Goal: Task Accomplishment & Management: Manage account settings

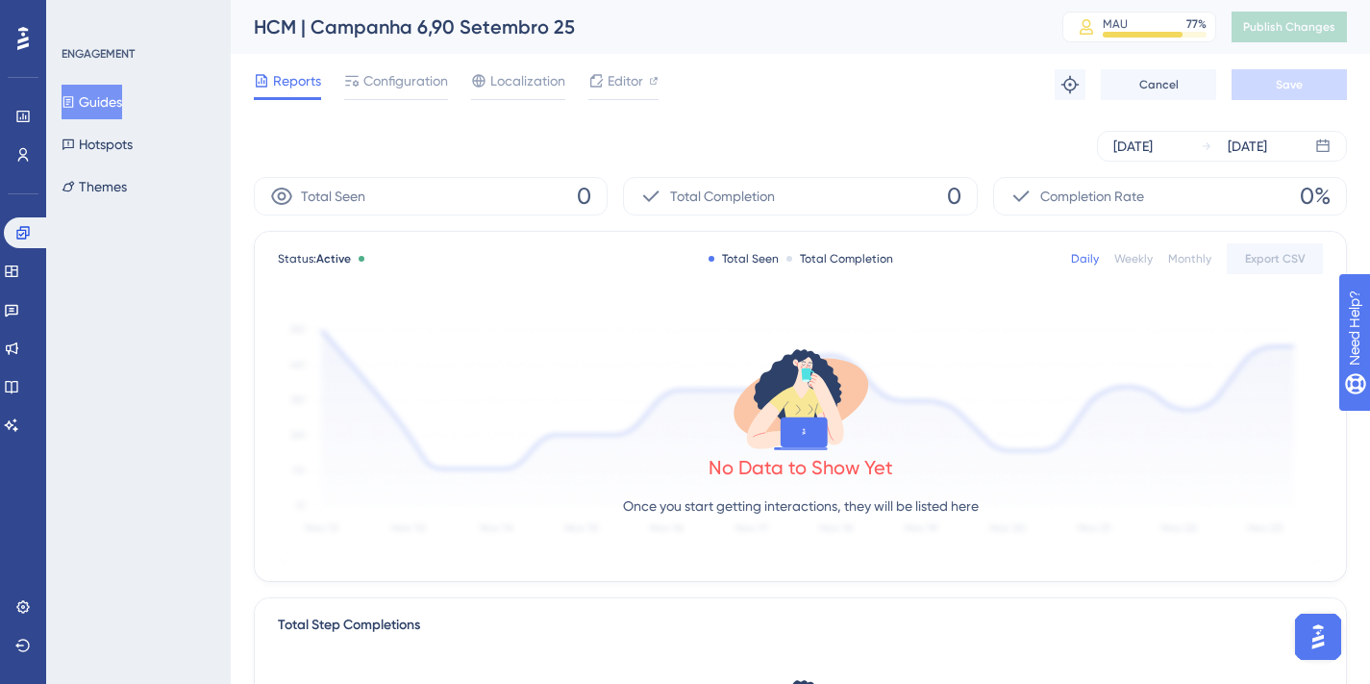
click at [103, 103] on button "Guides" at bounding box center [92, 102] width 61 height 35
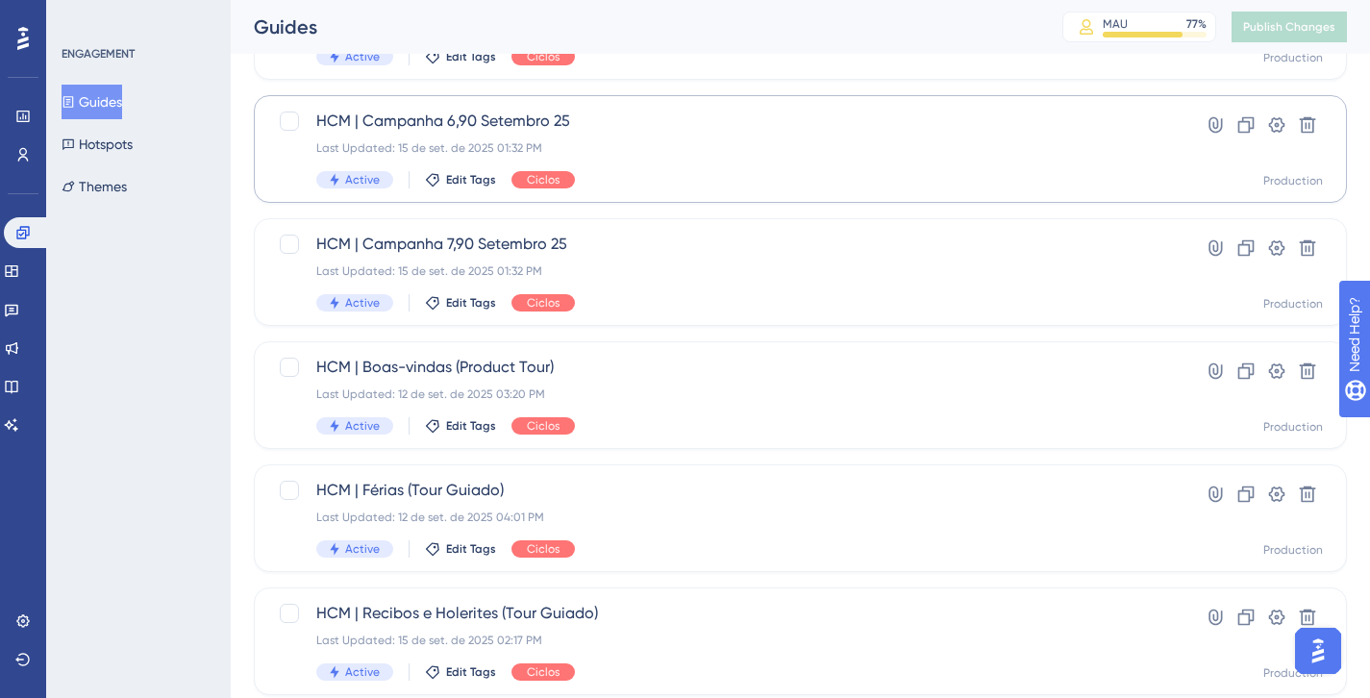
scroll to position [326, 0]
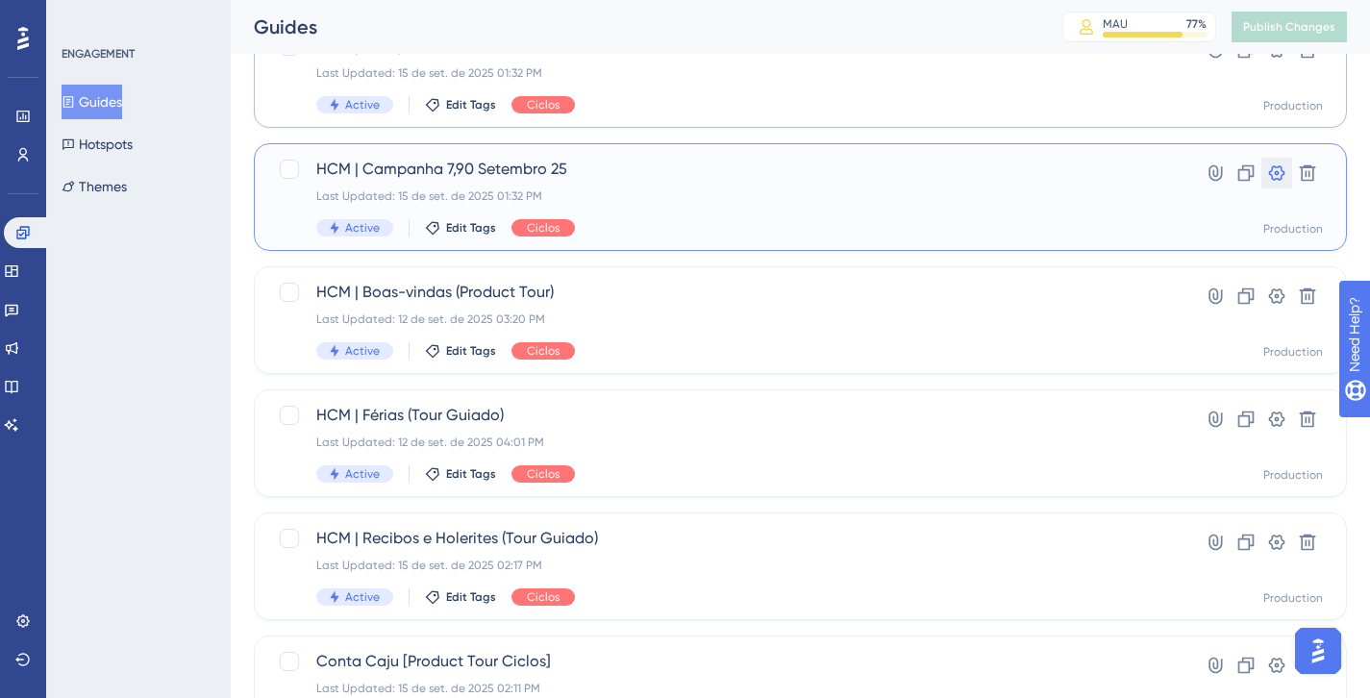
drag, startPoint x: 1267, startPoint y: 187, endPoint x: 1069, endPoint y: 88, distance: 220.2
click at [1069, 88] on div "Select All Showing Deselect HCM | Campanha 8,90 Setembro 25 Last Updated: 15 de…" at bounding box center [800, 482] width 1093 height 1262
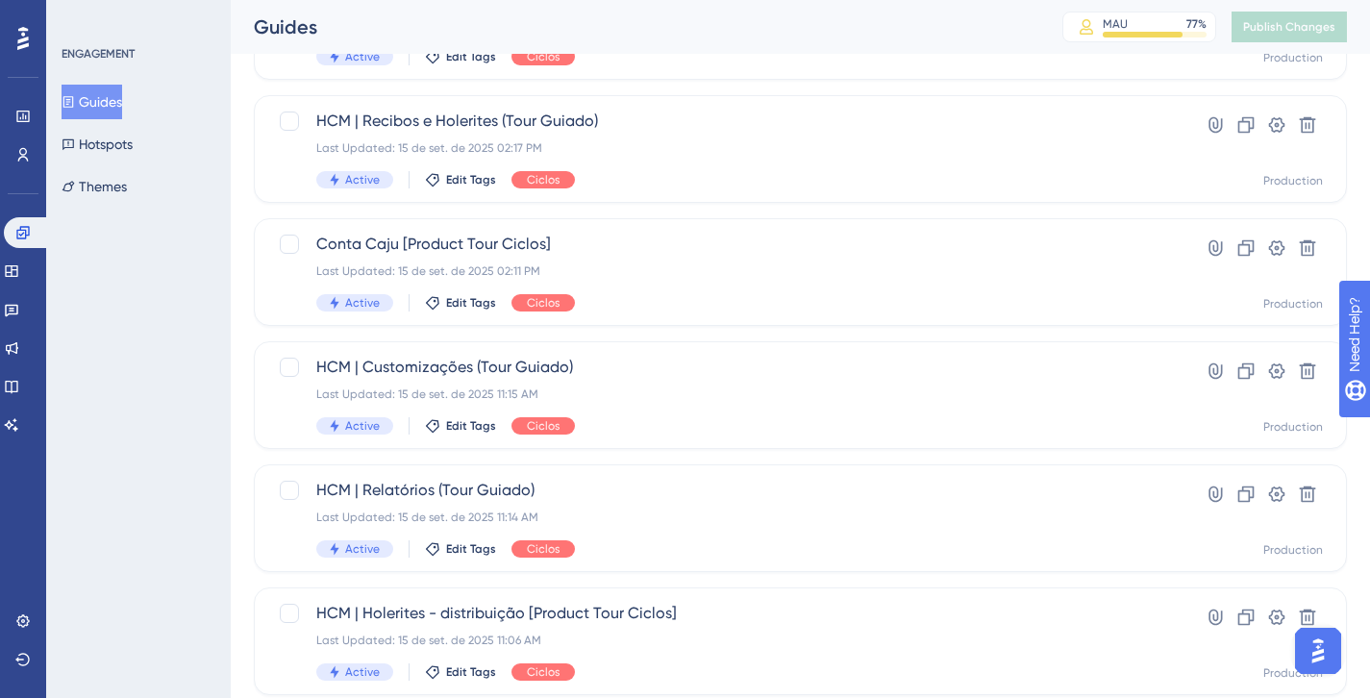
scroll to position [841, 0]
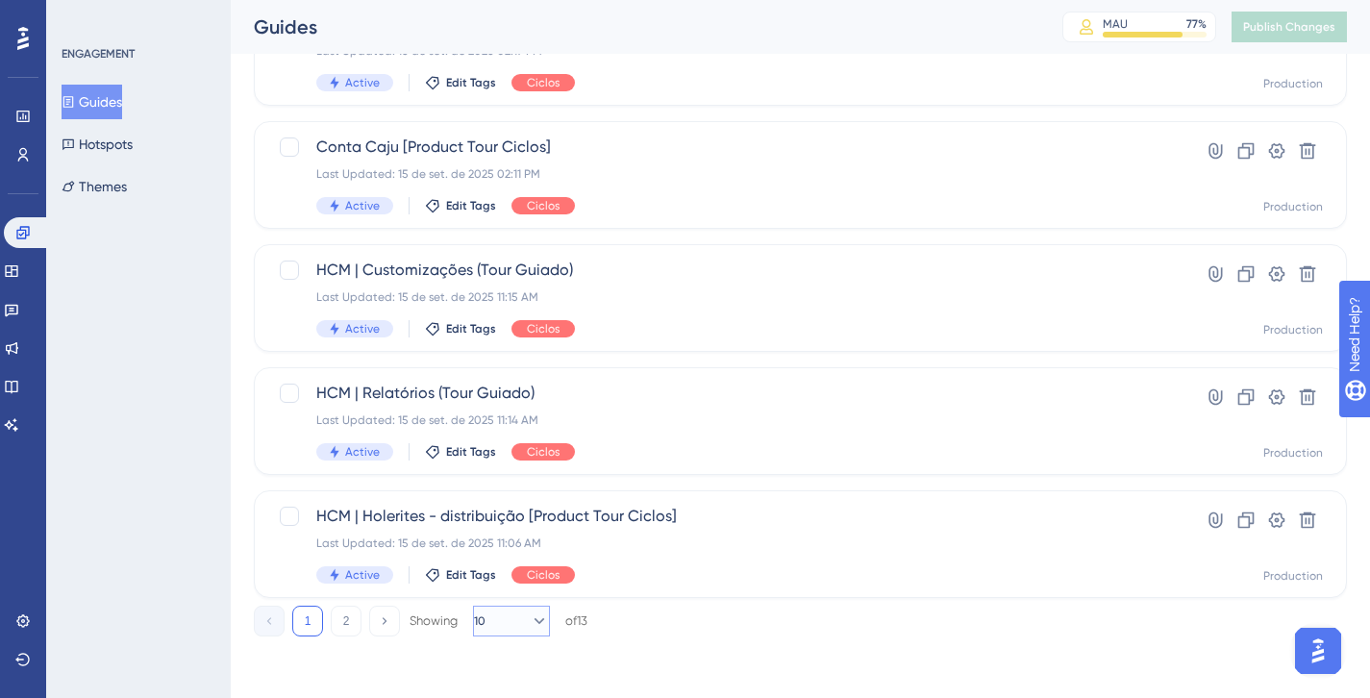
click at [530, 626] on icon at bounding box center [539, 621] width 19 height 19
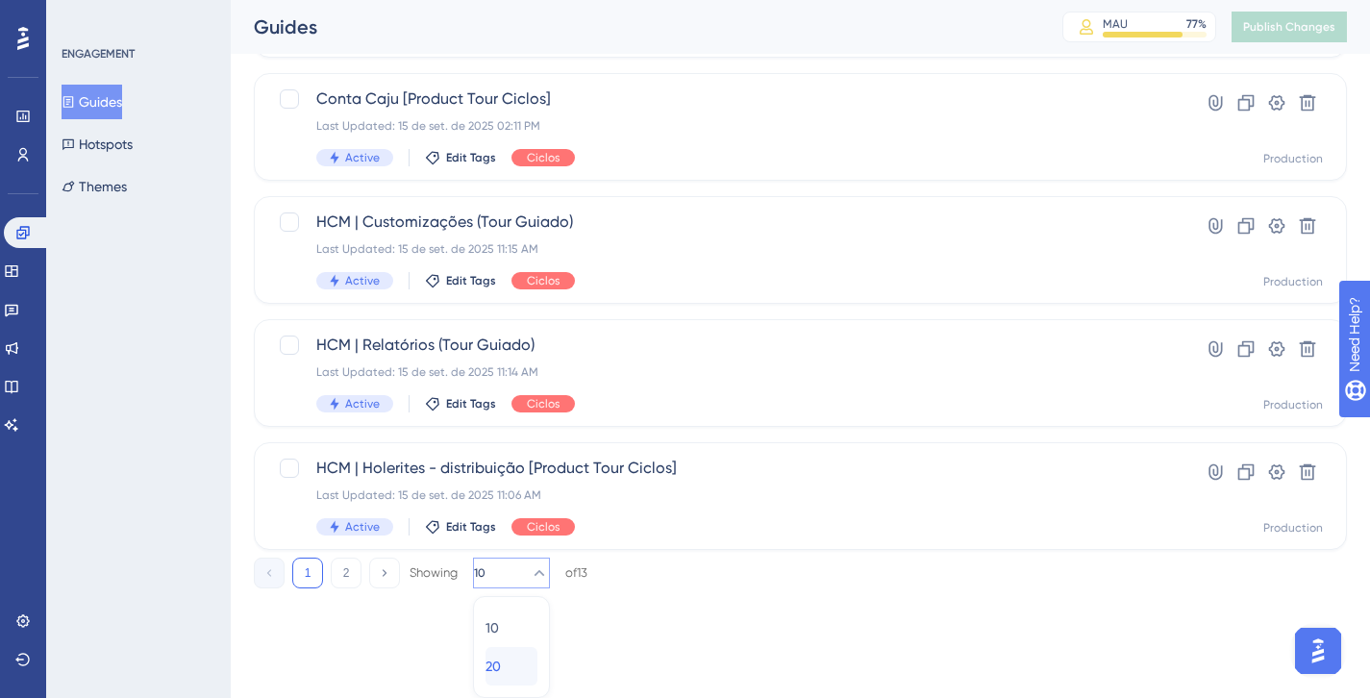
click at [522, 671] on div "20 20" at bounding box center [512, 666] width 52 height 38
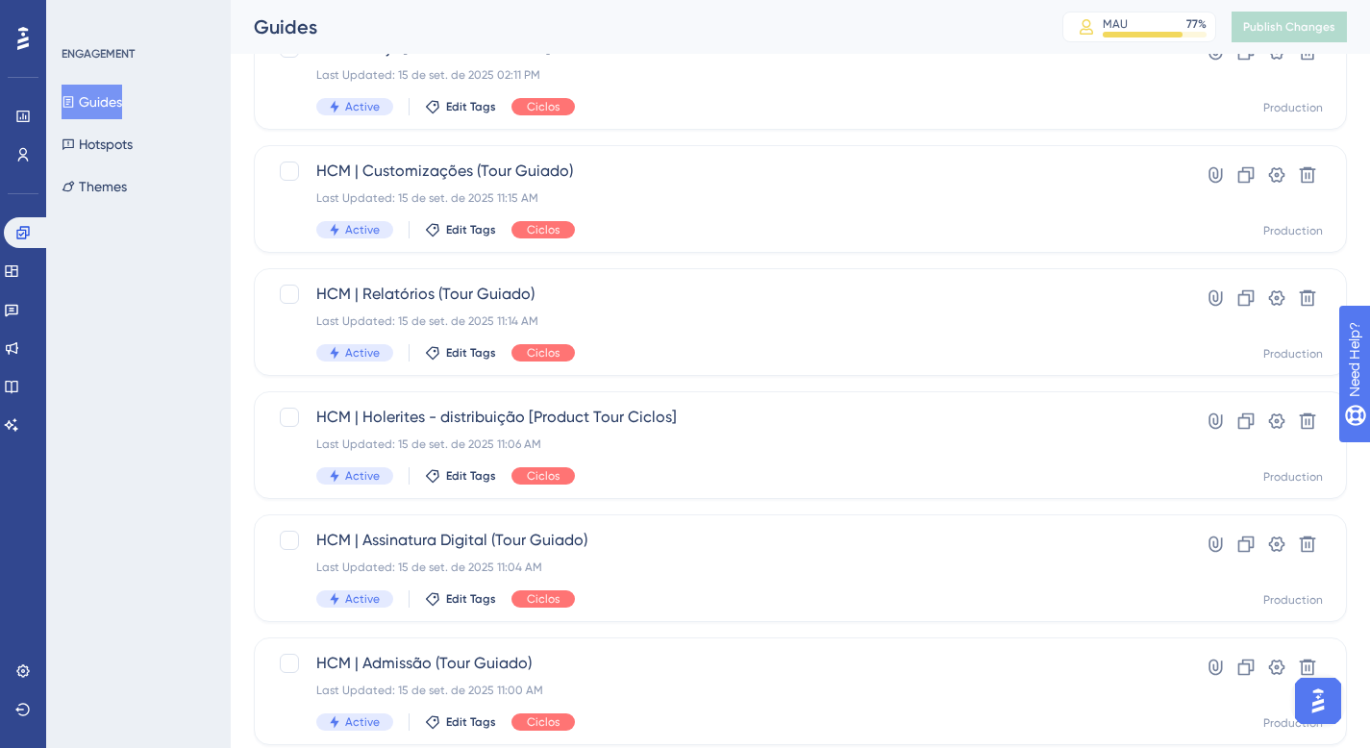
scroll to position [615, 0]
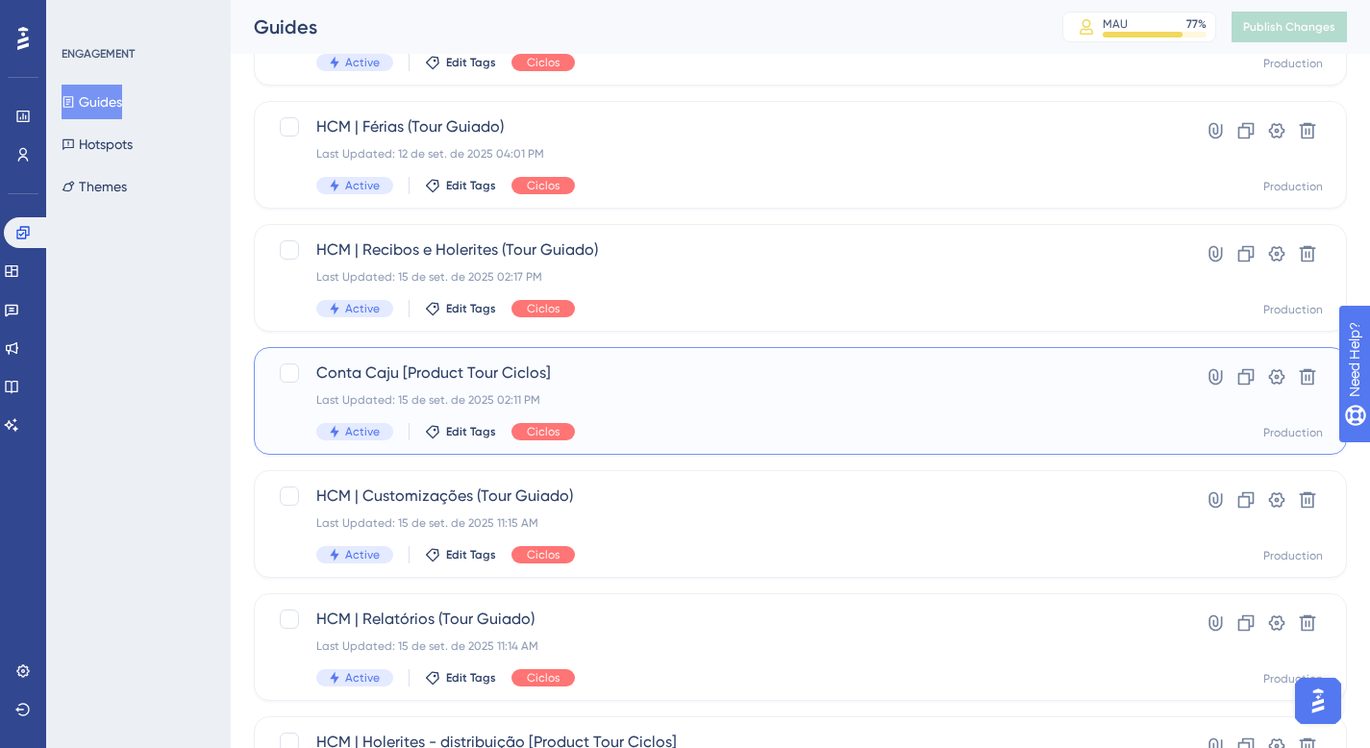
click at [666, 410] on div "Conta Caju [Product Tour Ciclos] Last Updated: 15 de set. de 2025 02:11 PM Acti…" at bounding box center [723, 401] width 815 height 79
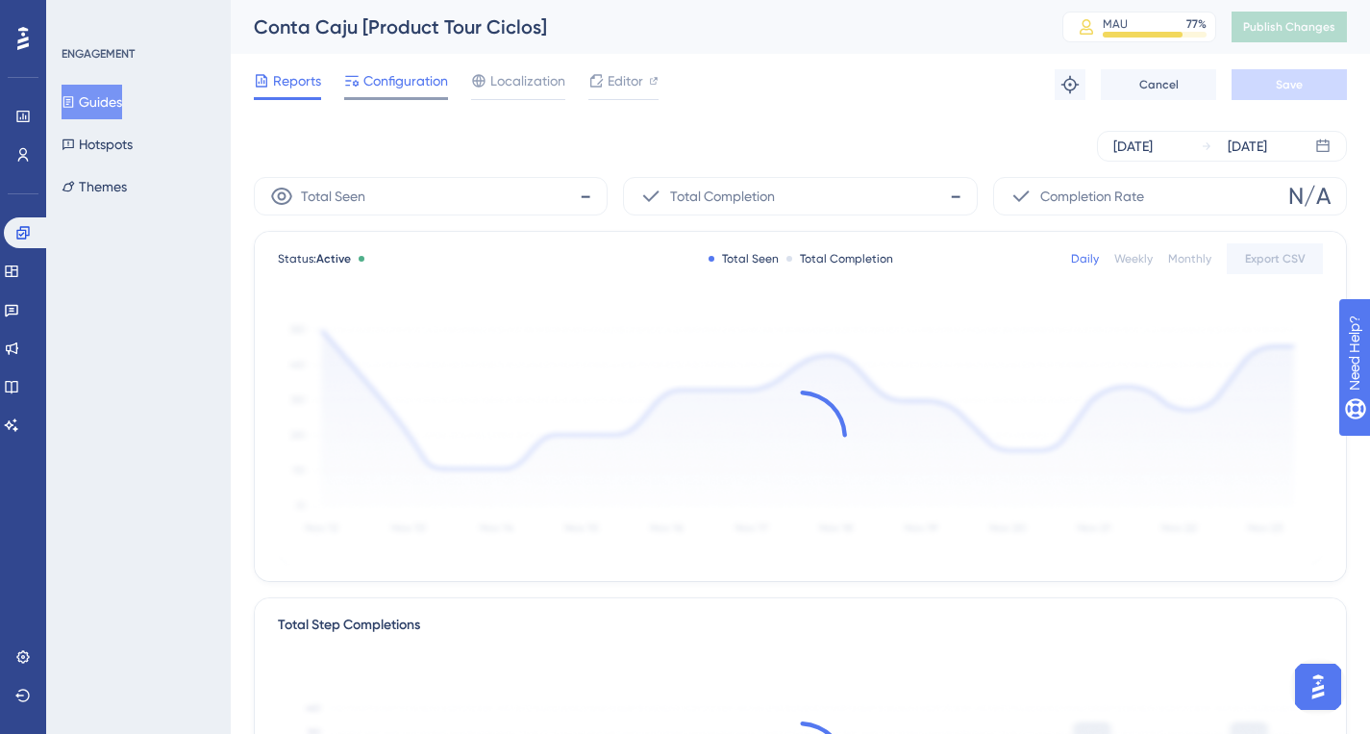
click at [418, 68] on div "Reports Configuration Localization Editor Troubleshoot Cancel Save" at bounding box center [800, 85] width 1093 height 62
click at [404, 97] on div at bounding box center [396, 98] width 104 height 3
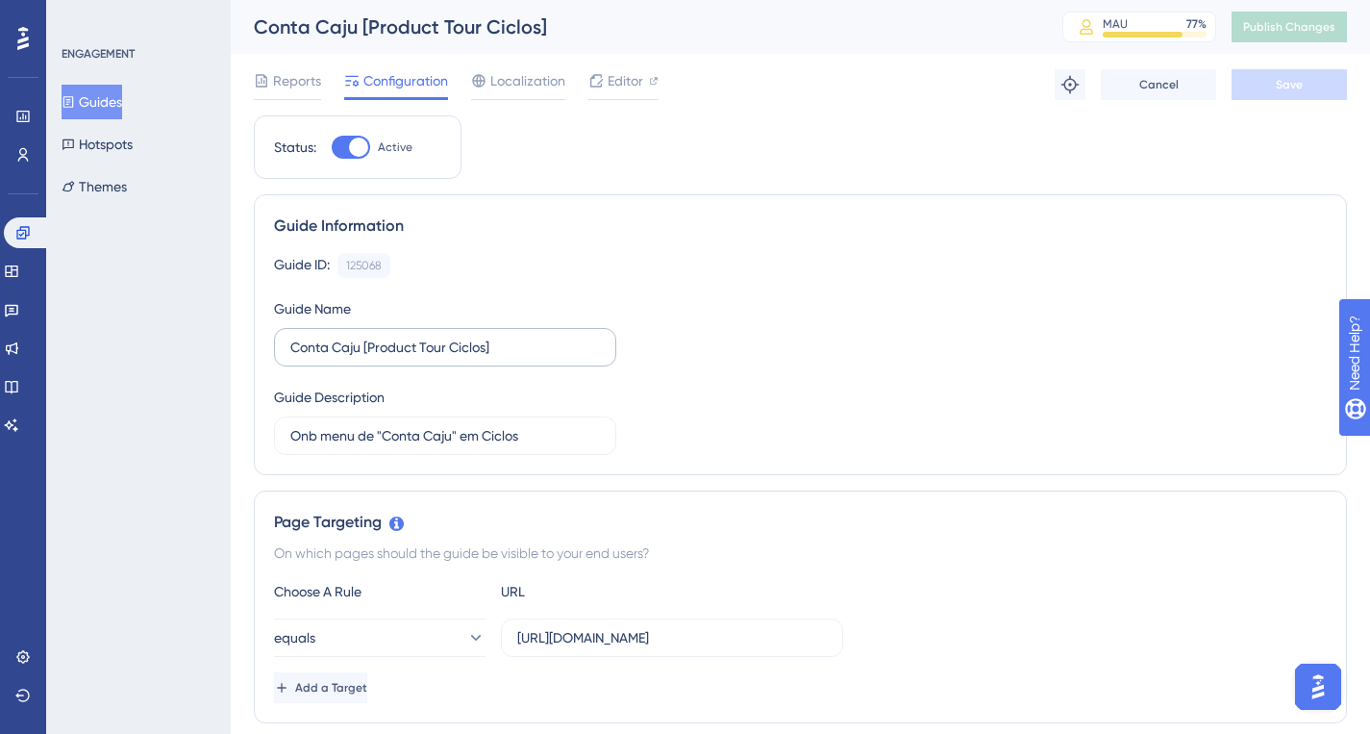
drag, startPoint x: 483, startPoint y: 364, endPoint x: 505, endPoint y: 355, distance: 24.1
click at [484, 364] on label "Conta Caju [Product Tour Ciclos]" at bounding box center [445, 347] width 342 height 38
click at [484, 358] on input "Conta Caju [Product Tour Ciclos]" at bounding box center [445, 347] width 310 height 21
type input "HCM | Conta Caju [Product Tour Ciclos]"
click at [1291, 85] on span "Save" at bounding box center [1289, 84] width 27 height 15
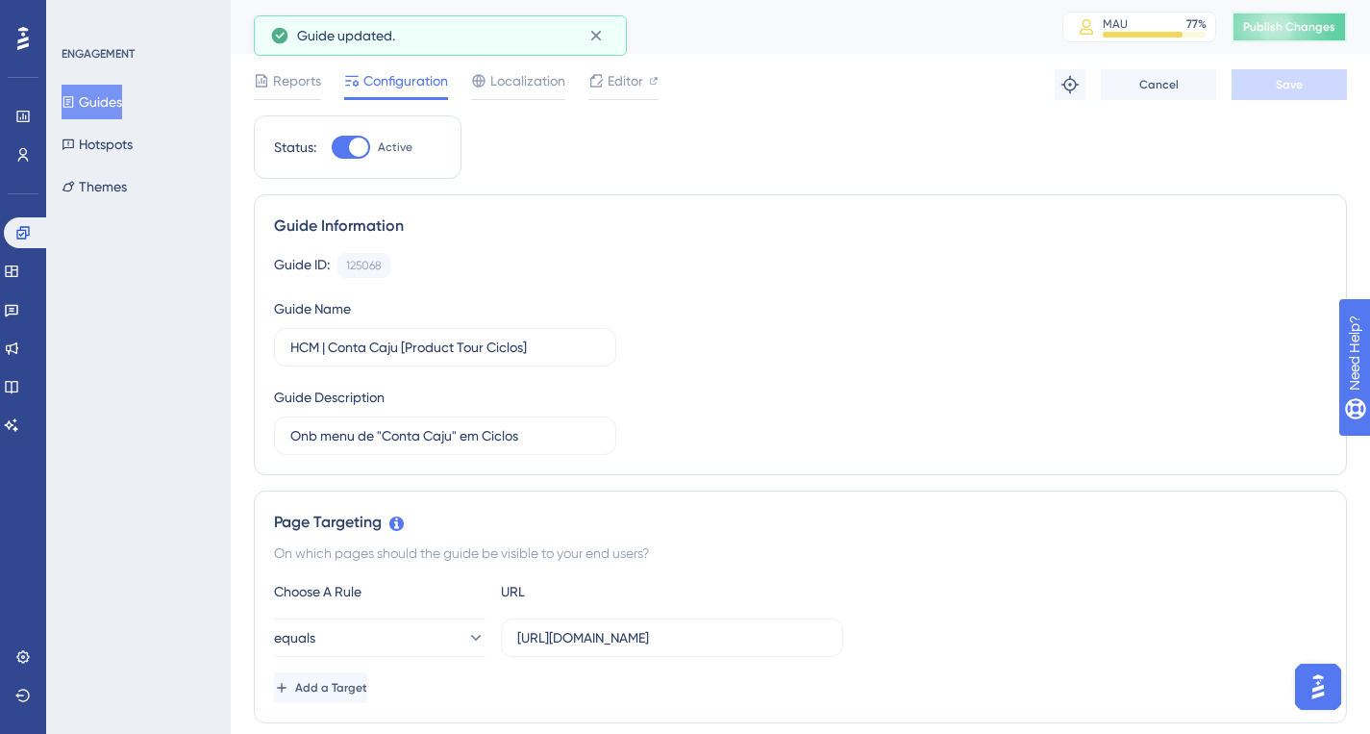
click at [1279, 29] on span "Publish Changes" at bounding box center [1289, 26] width 92 height 15
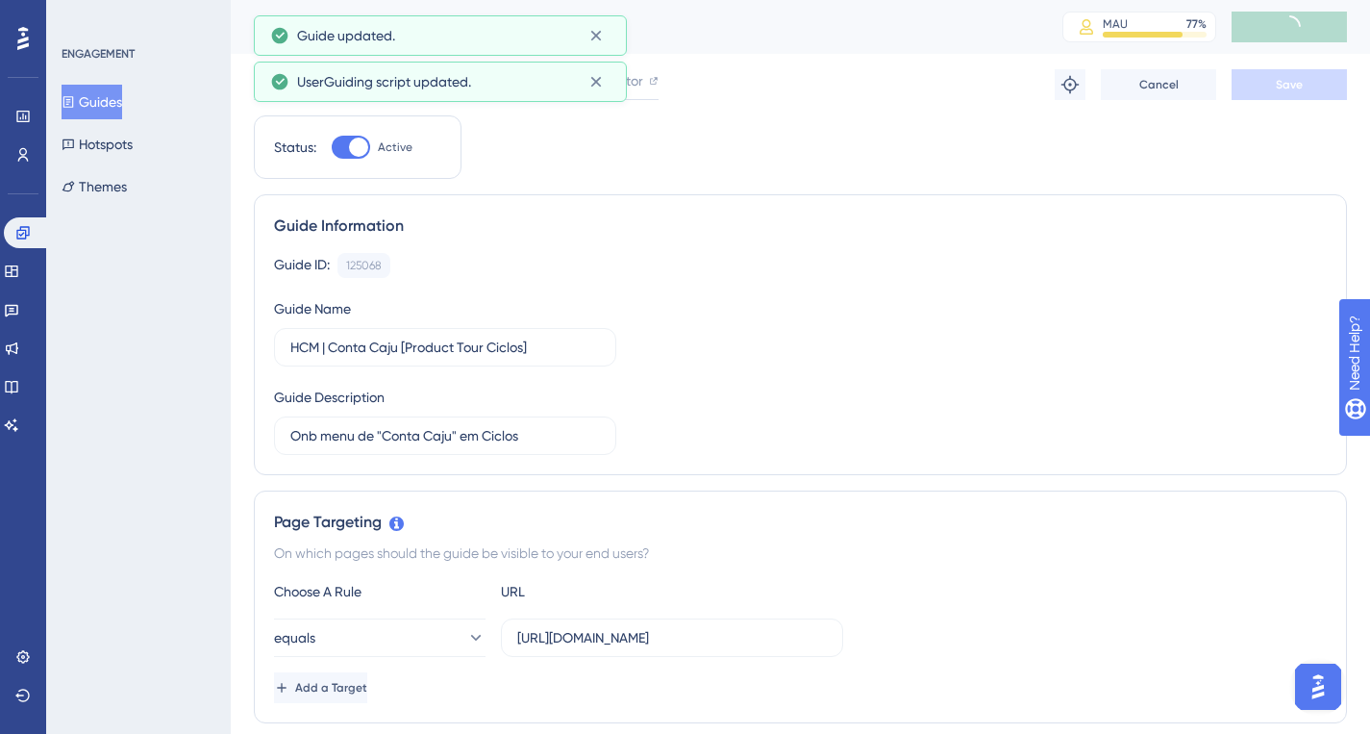
click at [94, 96] on button "Guides" at bounding box center [92, 102] width 61 height 35
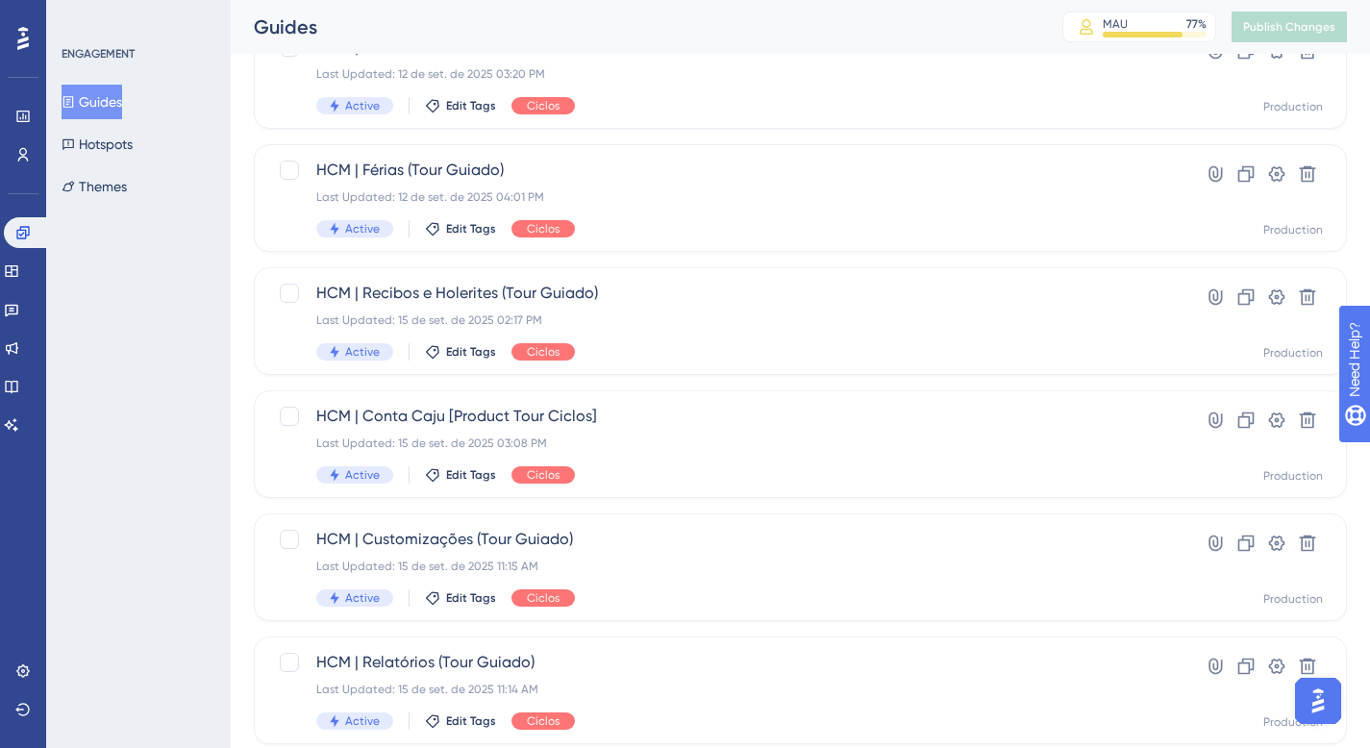
scroll to position [791, 0]
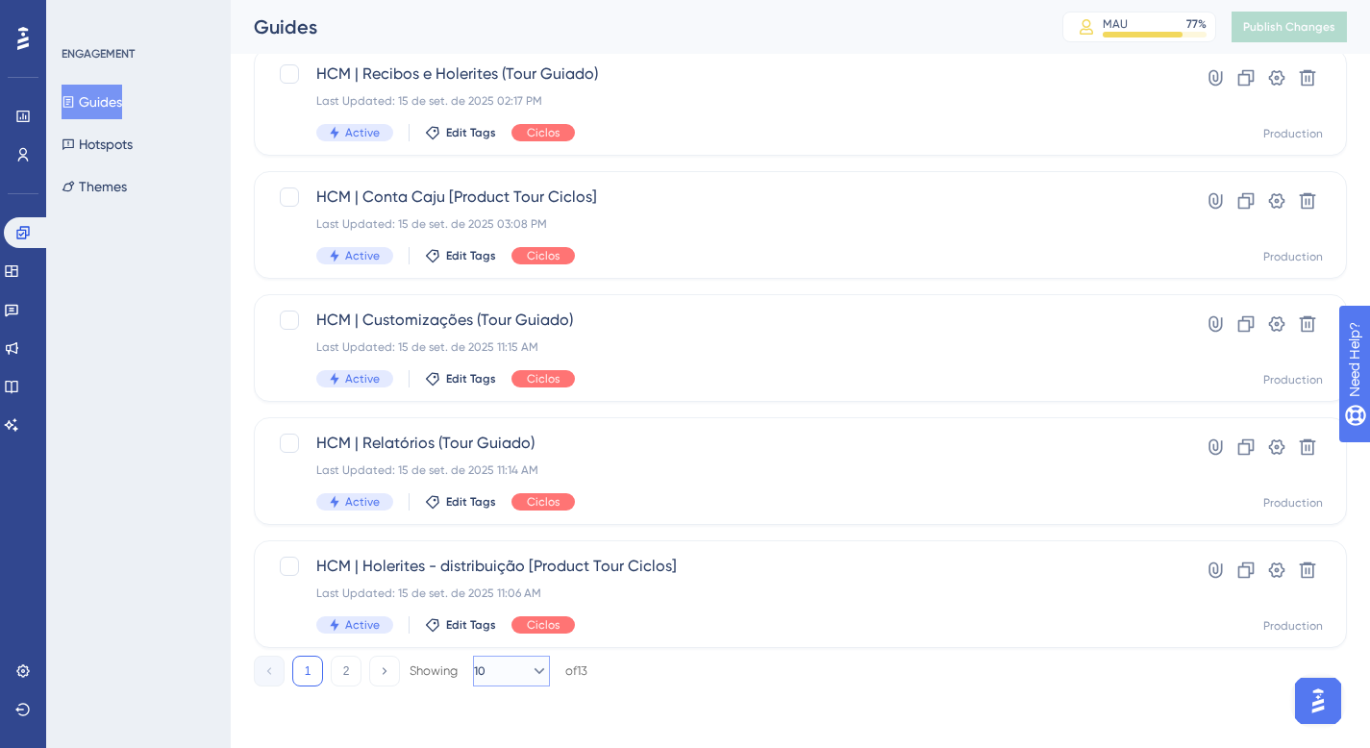
click at [504, 670] on button "10" at bounding box center [511, 671] width 77 height 31
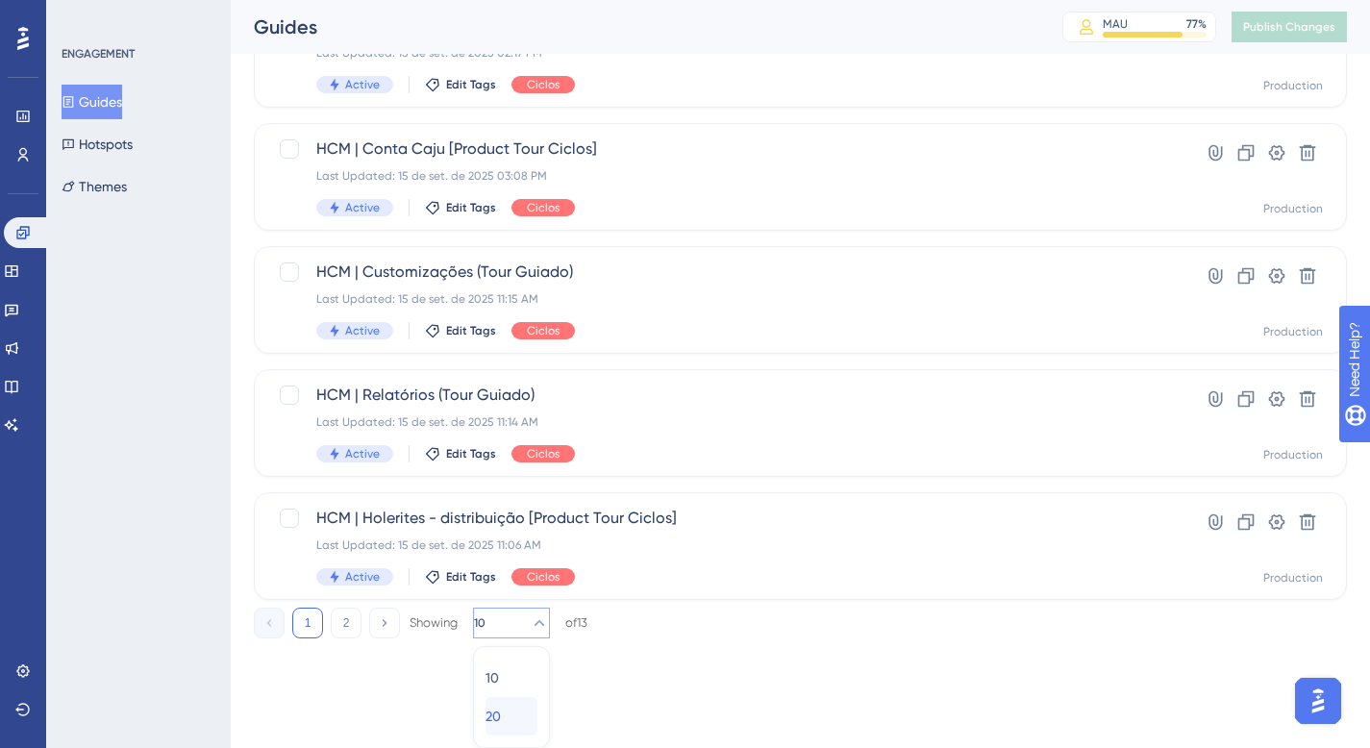
click at [501, 683] on span "20" at bounding box center [493, 716] width 15 height 23
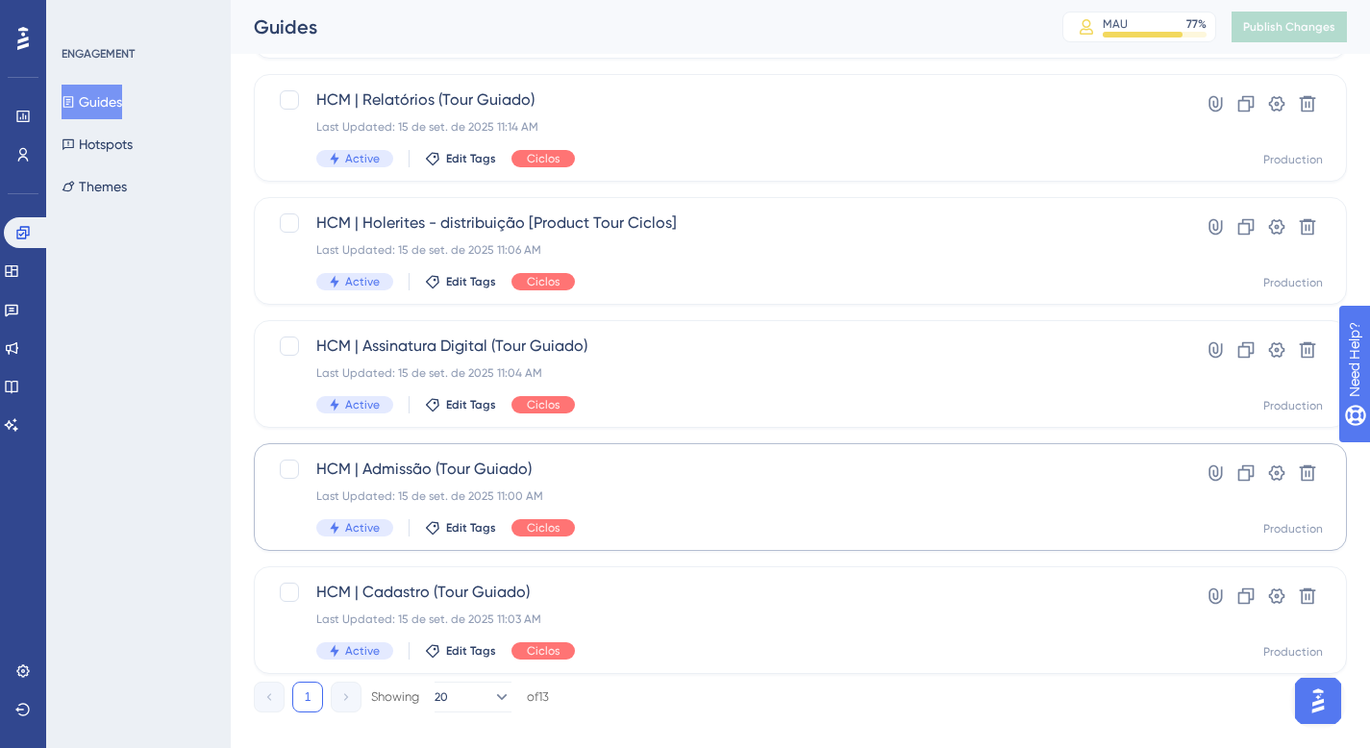
scroll to position [1160, 0]
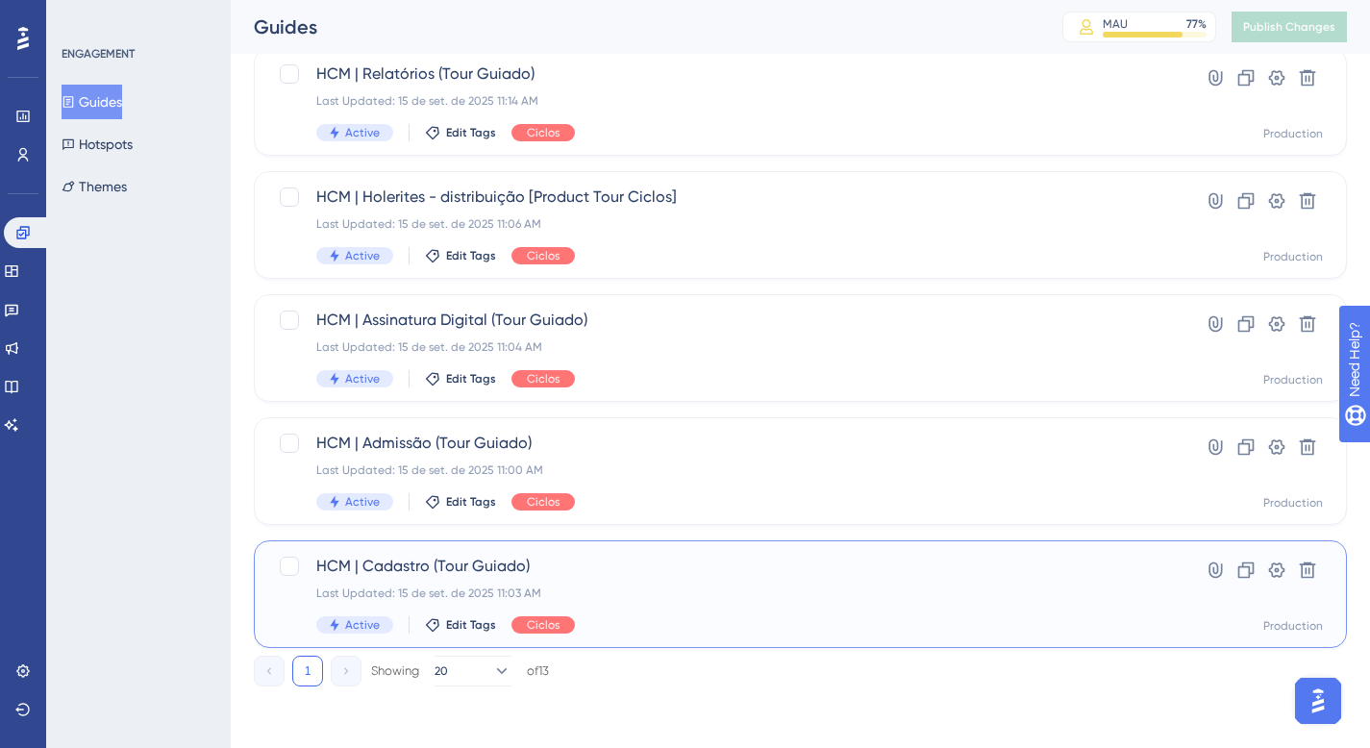
click at [702, 580] on div "HCM | Cadastro (Tour Guiado) Last Updated: 15 de set. de 2025 11:03 AM Active E…" at bounding box center [723, 594] width 815 height 79
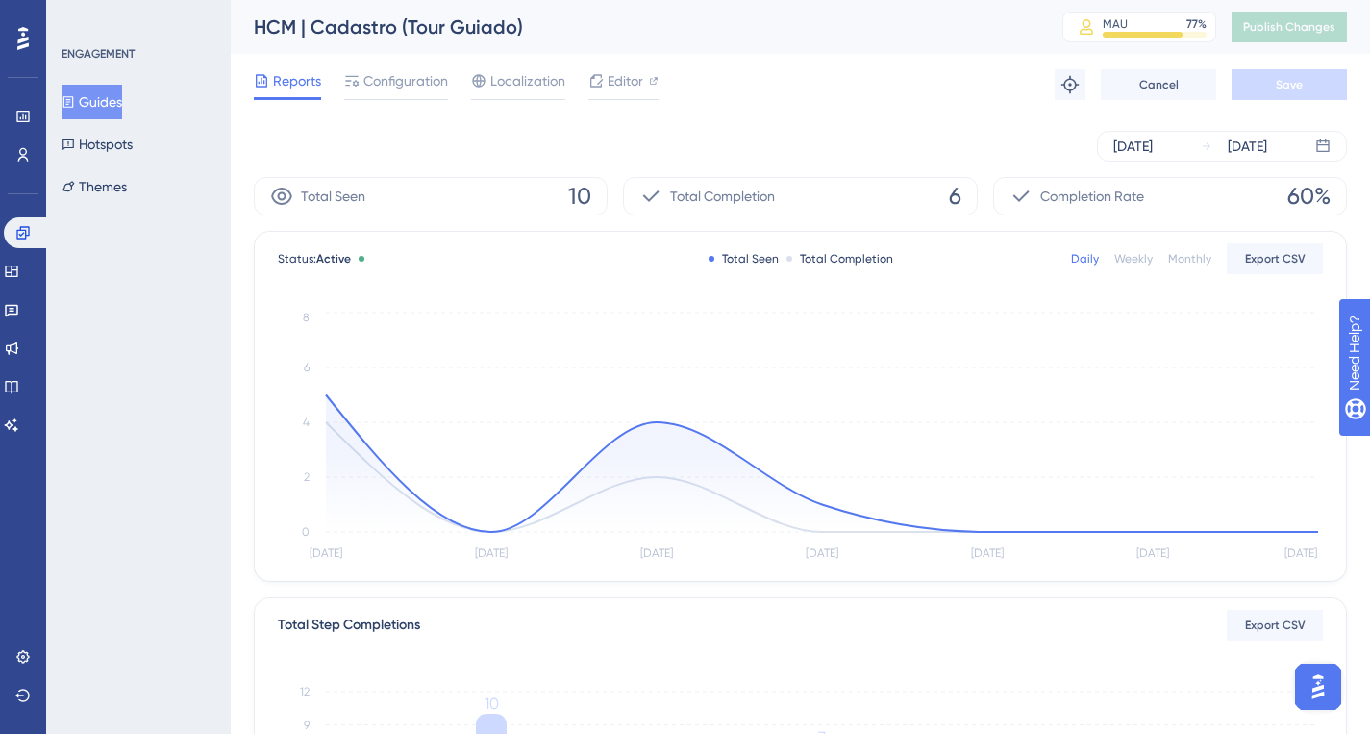
click at [1173, 122] on div "[DATE] [DATE]" at bounding box center [800, 146] width 1093 height 62
click at [1153, 143] on div "[DATE]" at bounding box center [1133, 146] width 39 height 23
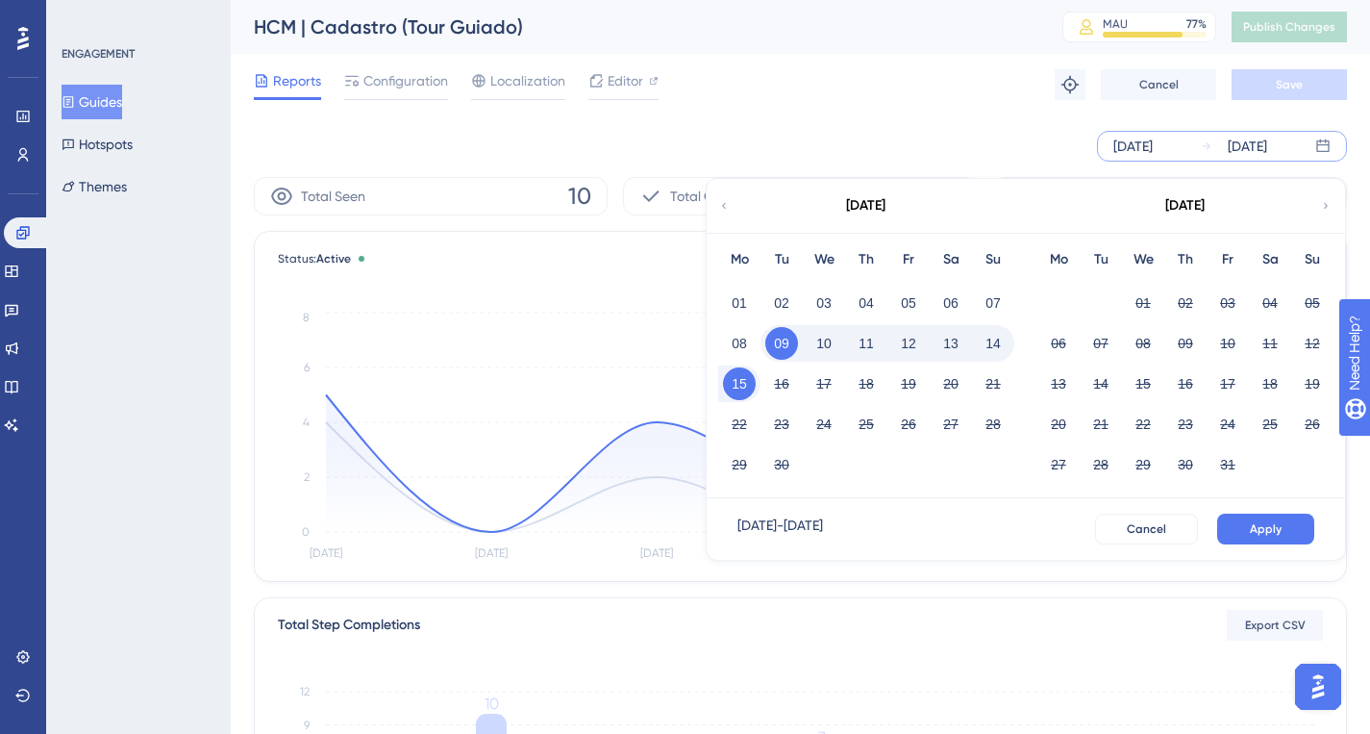
click at [723, 205] on icon at bounding box center [724, 206] width 4 height 6
click at [1308, 350] on button "10" at bounding box center [1312, 343] width 33 height 33
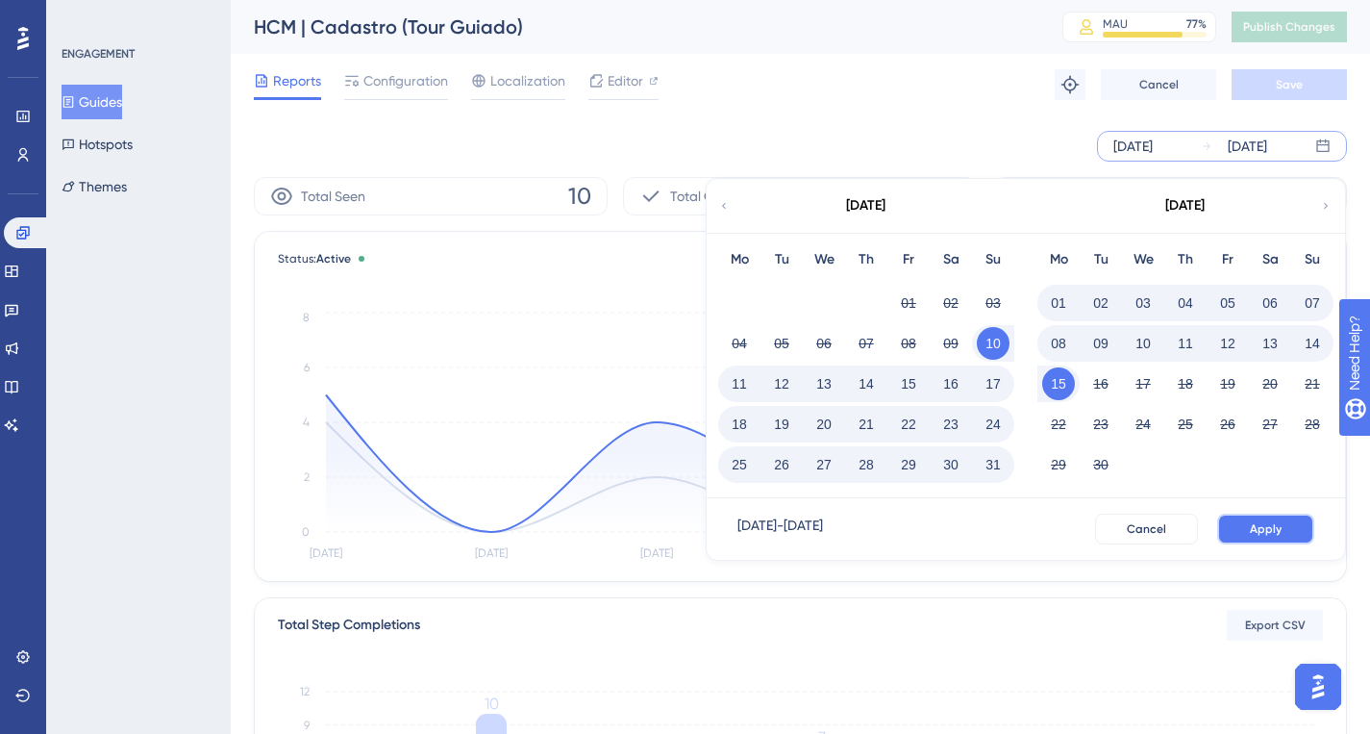
click at [1257, 523] on span "Apply" at bounding box center [1266, 528] width 32 height 15
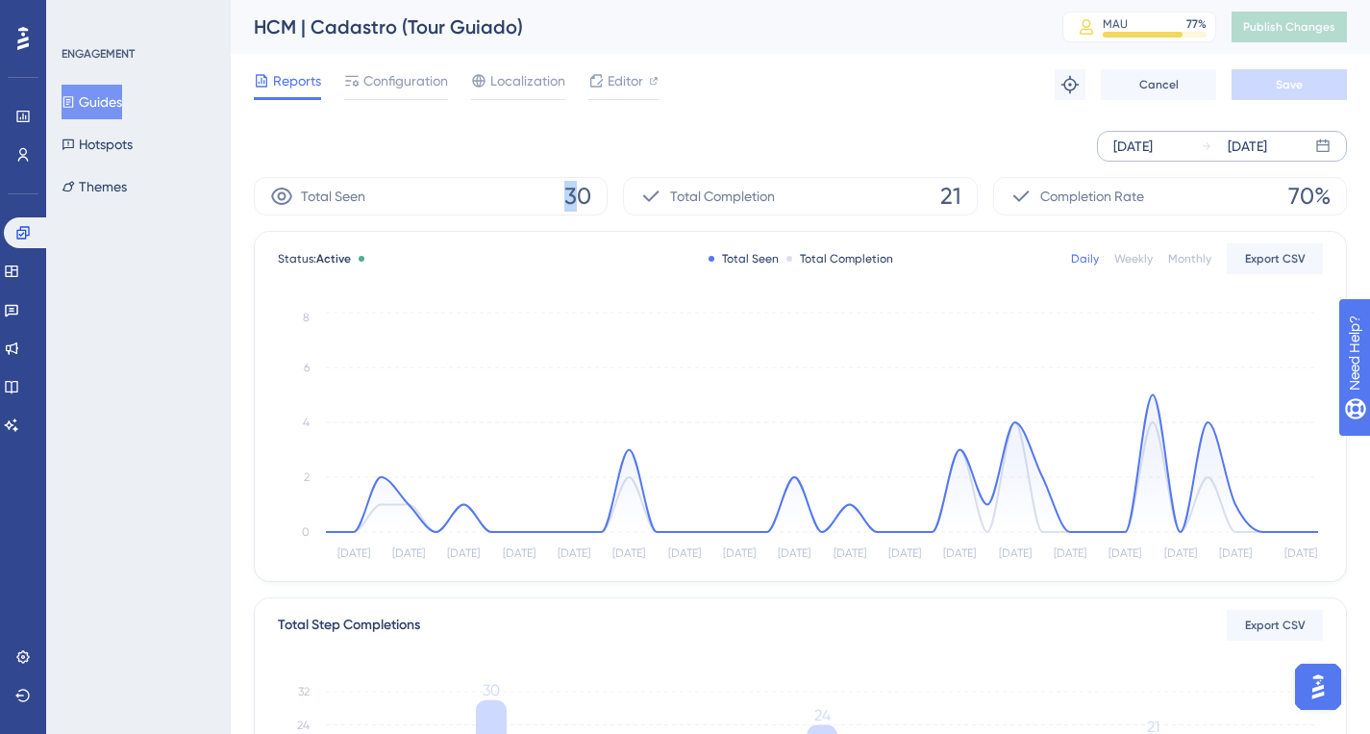
drag, startPoint x: 561, startPoint y: 201, endPoint x: 747, endPoint y: 205, distance: 186.6
click at [616, 202] on div "Total Seen 30 Total Completion 21 Completion Rate 70%" at bounding box center [800, 196] width 1093 height 38
drag, startPoint x: 897, startPoint y: 196, endPoint x: 1112, endPoint y: 206, distance: 214.7
click at [1028, 201] on div "Total Seen 30 Total Completion 21 Completion Rate 70%" at bounding box center [800, 196] width 1093 height 38
click at [102, 105] on button "Guides" at bounding box center [92, 102] width 61 height 35
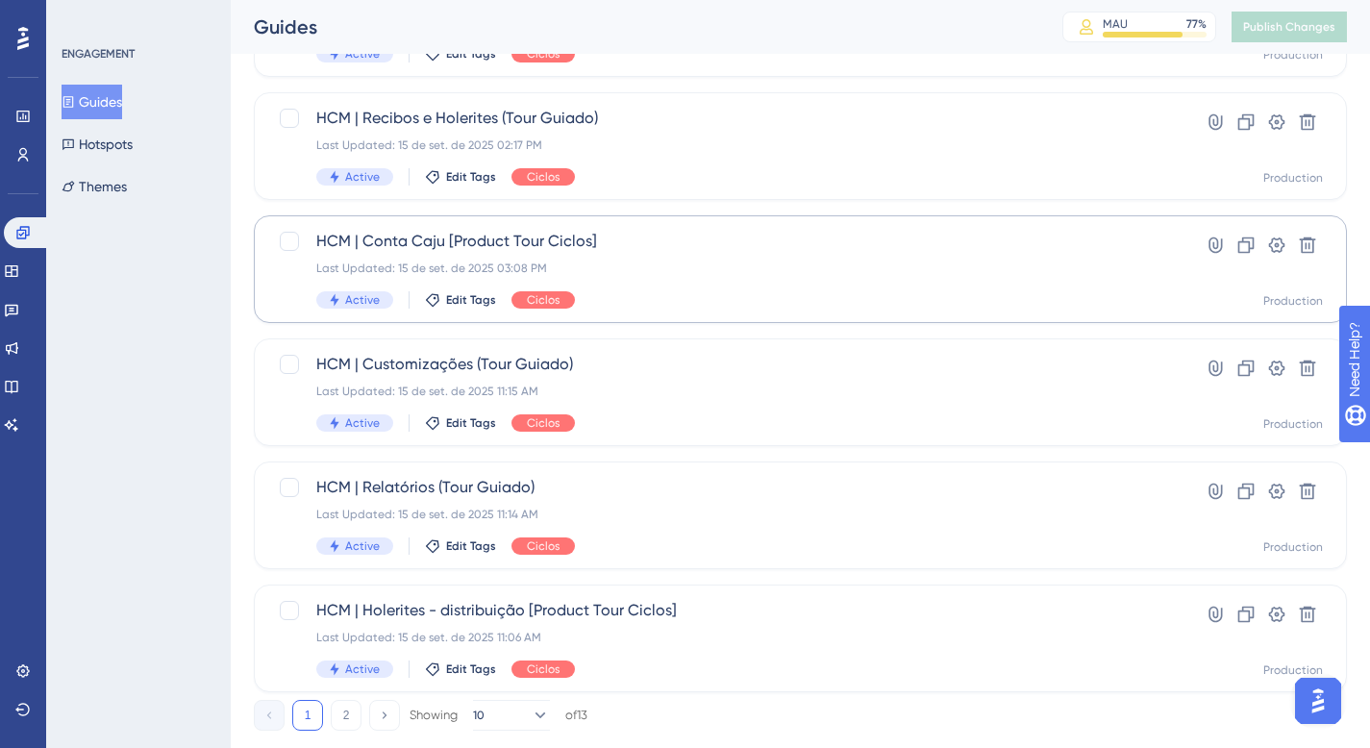
scroll to position [791, 0]
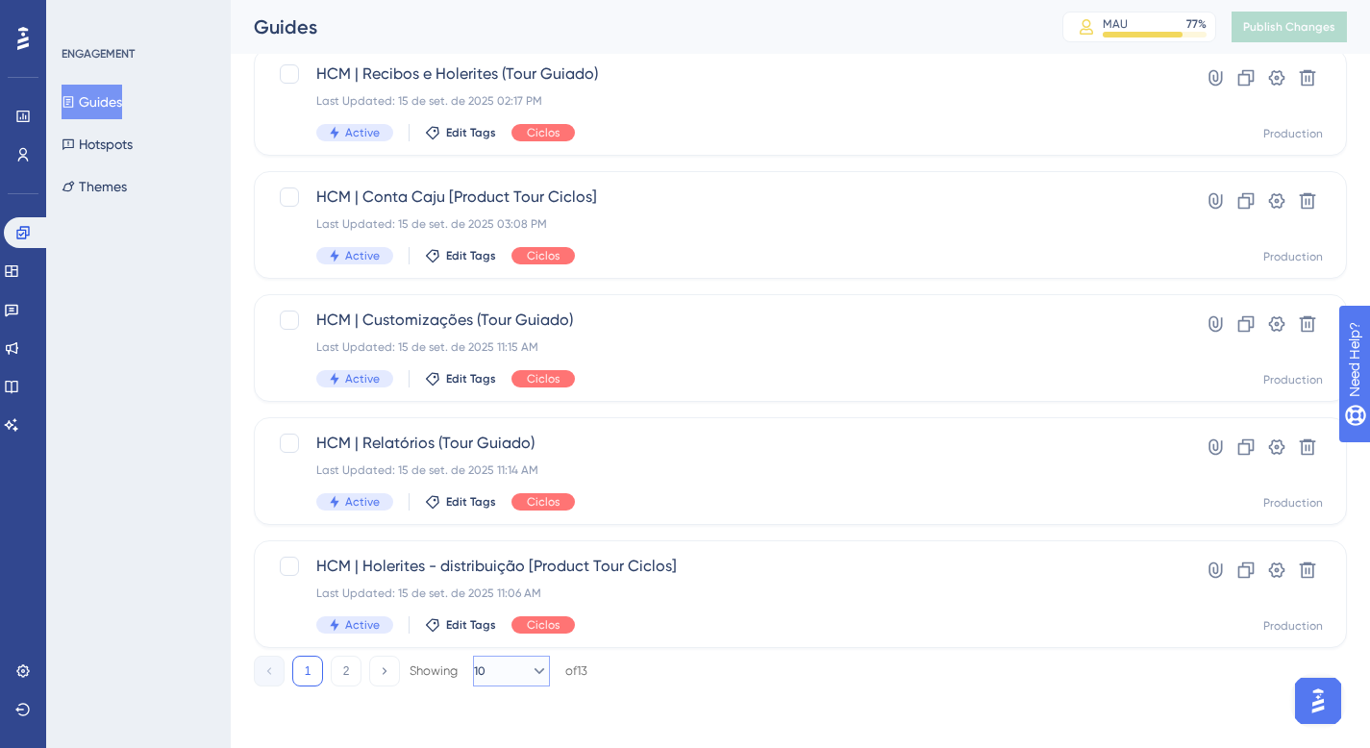
click at [530, 669] on icon at bounding box center [539, 671] width 19 height 19
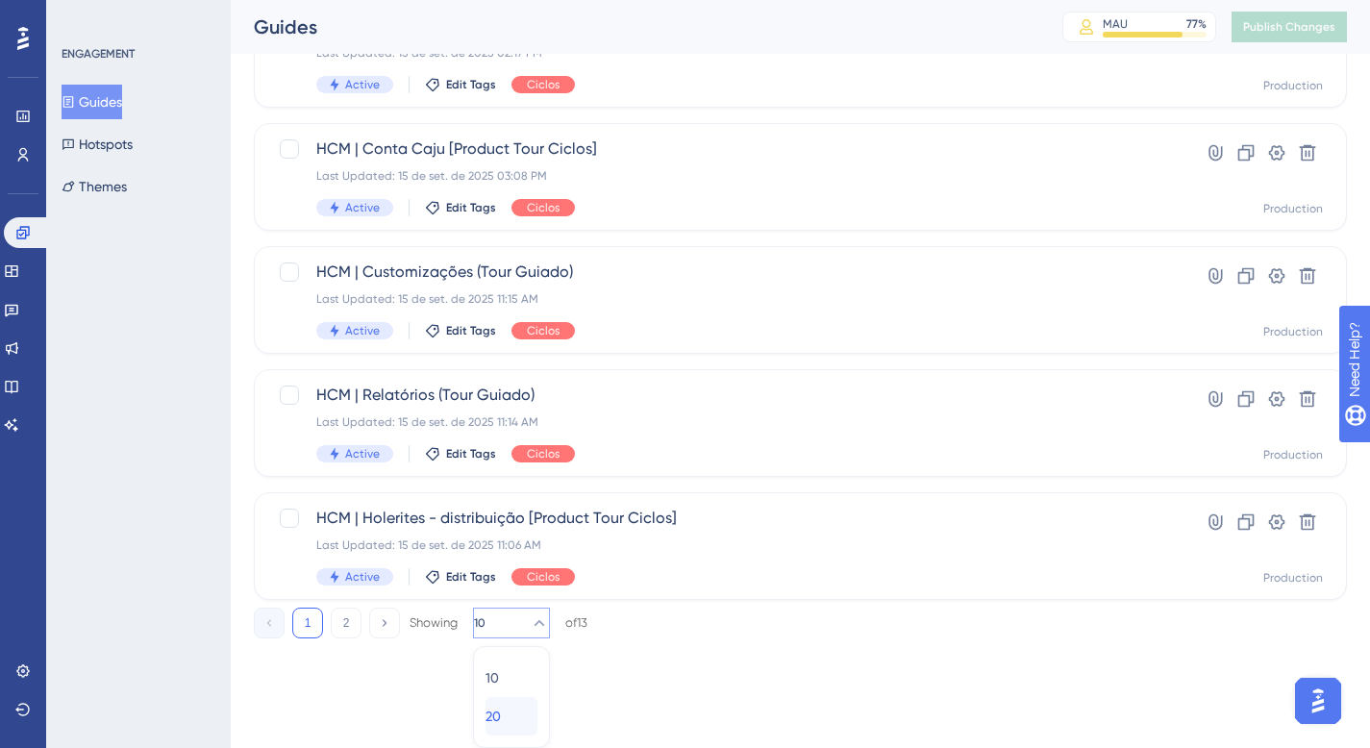
click at [516, 683] on div "20 20" at bounding box center [512, 716] width 52 height 38
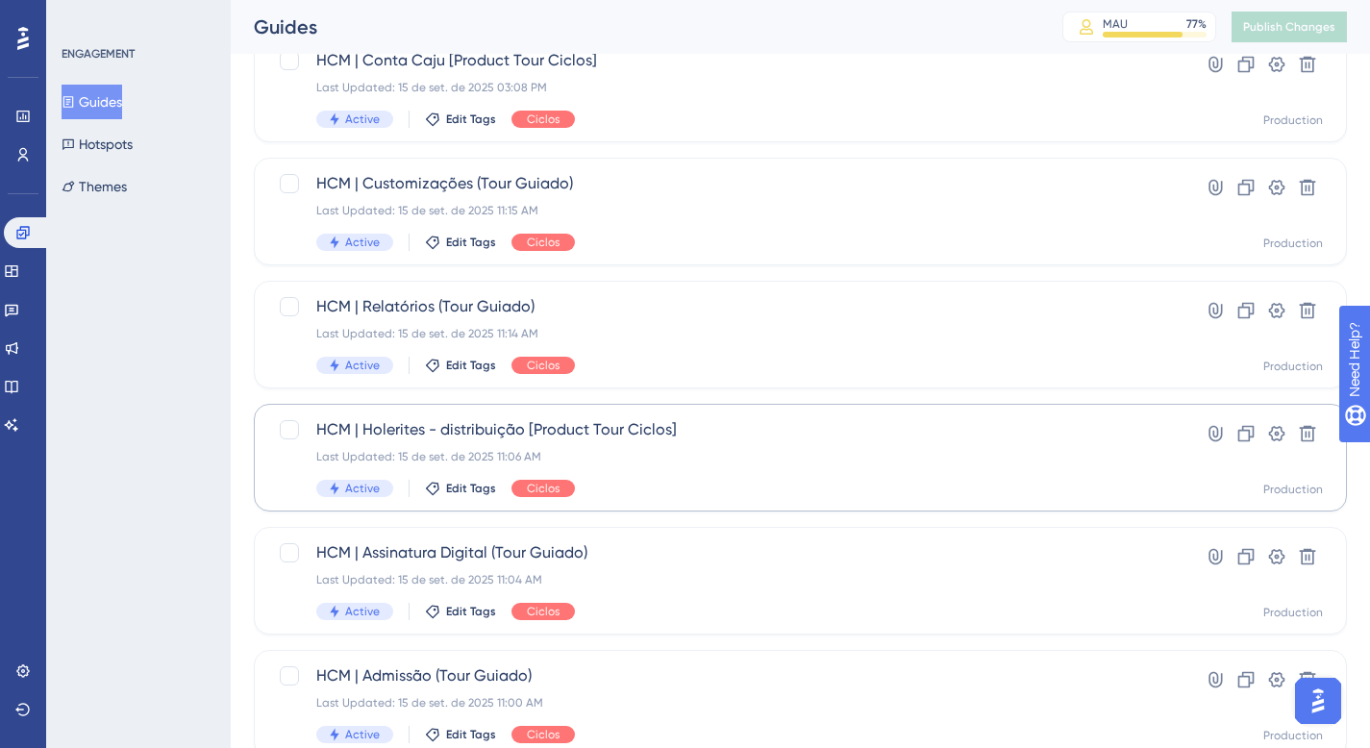
scroll to position [928, 0]
click at [747, 467] on div "HCM | Holerites - distribuição [Product Tour Ciclos] Last Updated: 15 de set. d…" at bounding box center [723, 456] width 815 height 79
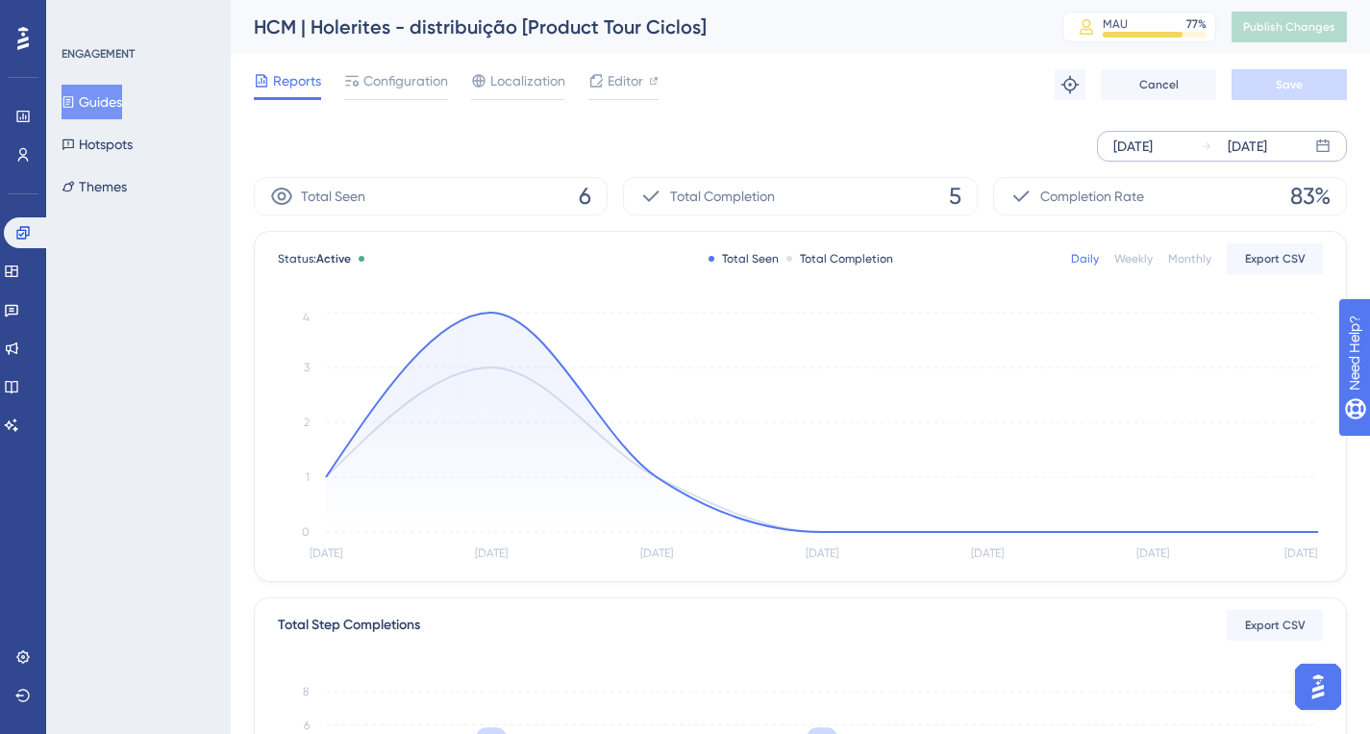
click at [1153, 139] on div "[DATE]" at bounding box center [1133, 146] width 39 height 23
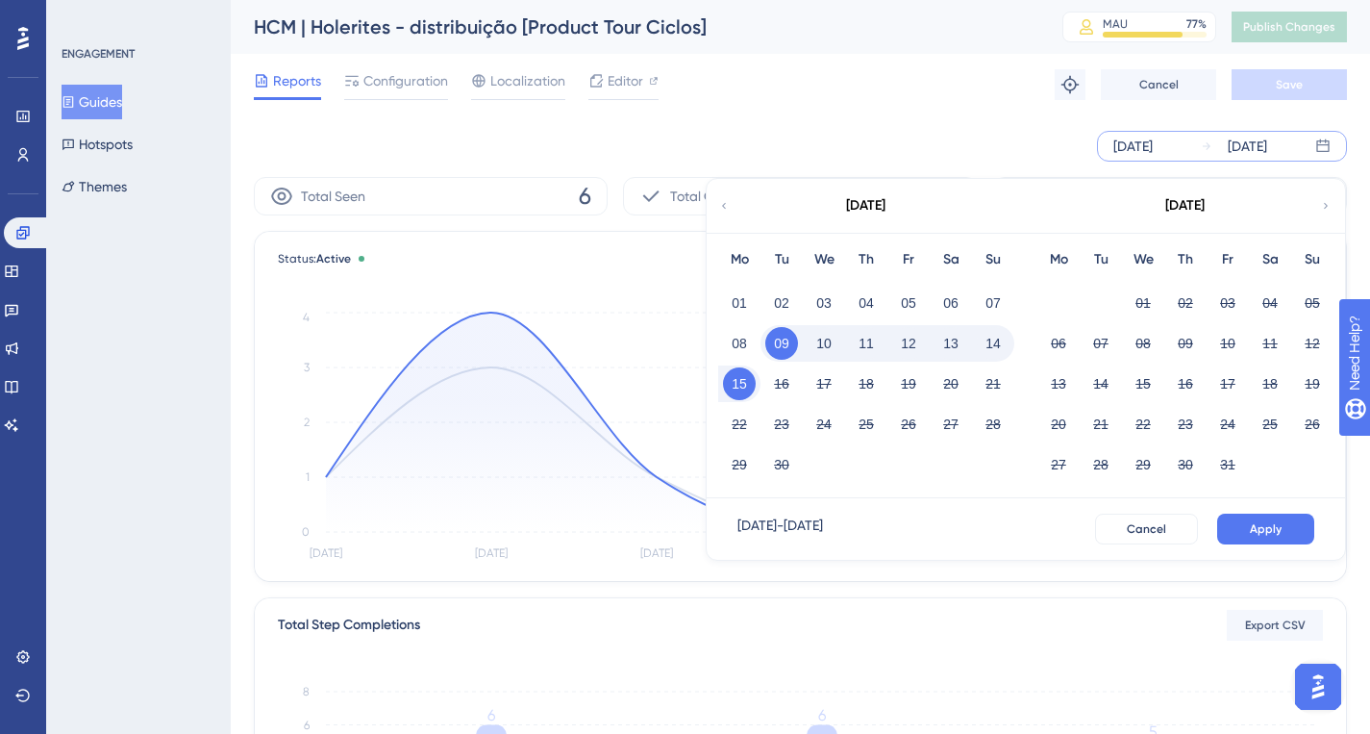
click at [716, 205] on div "[DATE]" at bounding box center [865, 206] width 317 height 54
click at [725, 209] on icon at bounding box center [724, 205] width 12 height 17
click at [1219, 382] on button "15" at bounding box center [1228, 383] width 33 height 33
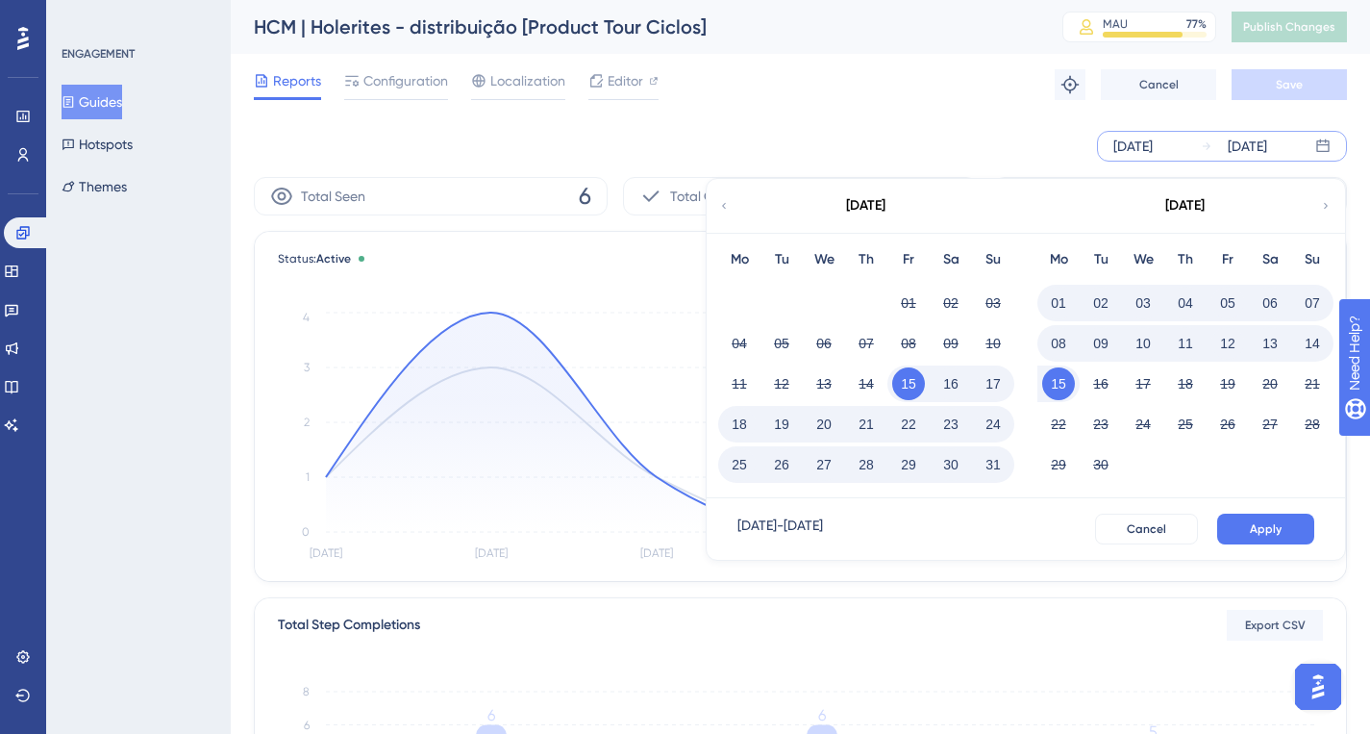
click at [1266, 544] on div "[DATE] - [DATE] Cancel Apply" at bounding box center [1026, 529] width 639 height 62
click at [1269, 534] on span "Apply" at bounding box center [1266, 528] width 32 height 15
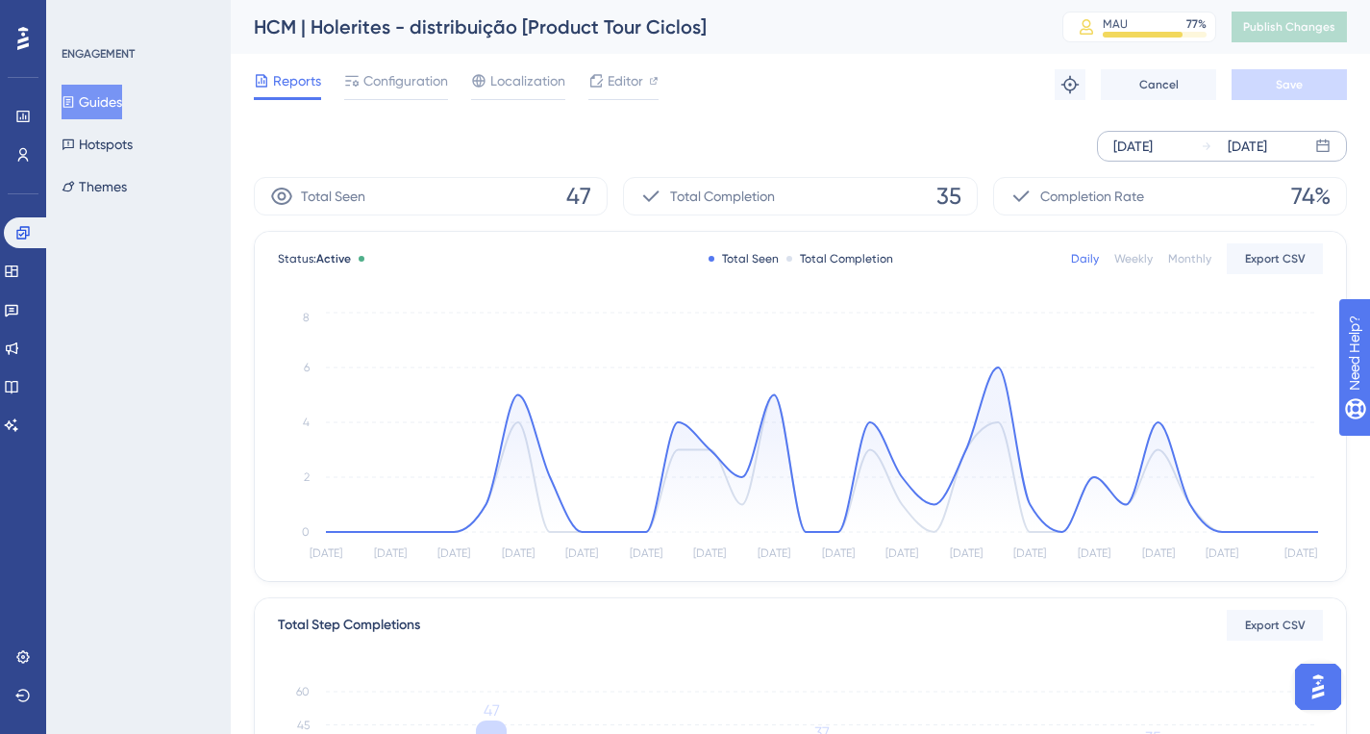
click at [1153, 154] on div "[DATE]" at bounding box center [1133, 146] width 39 height 23
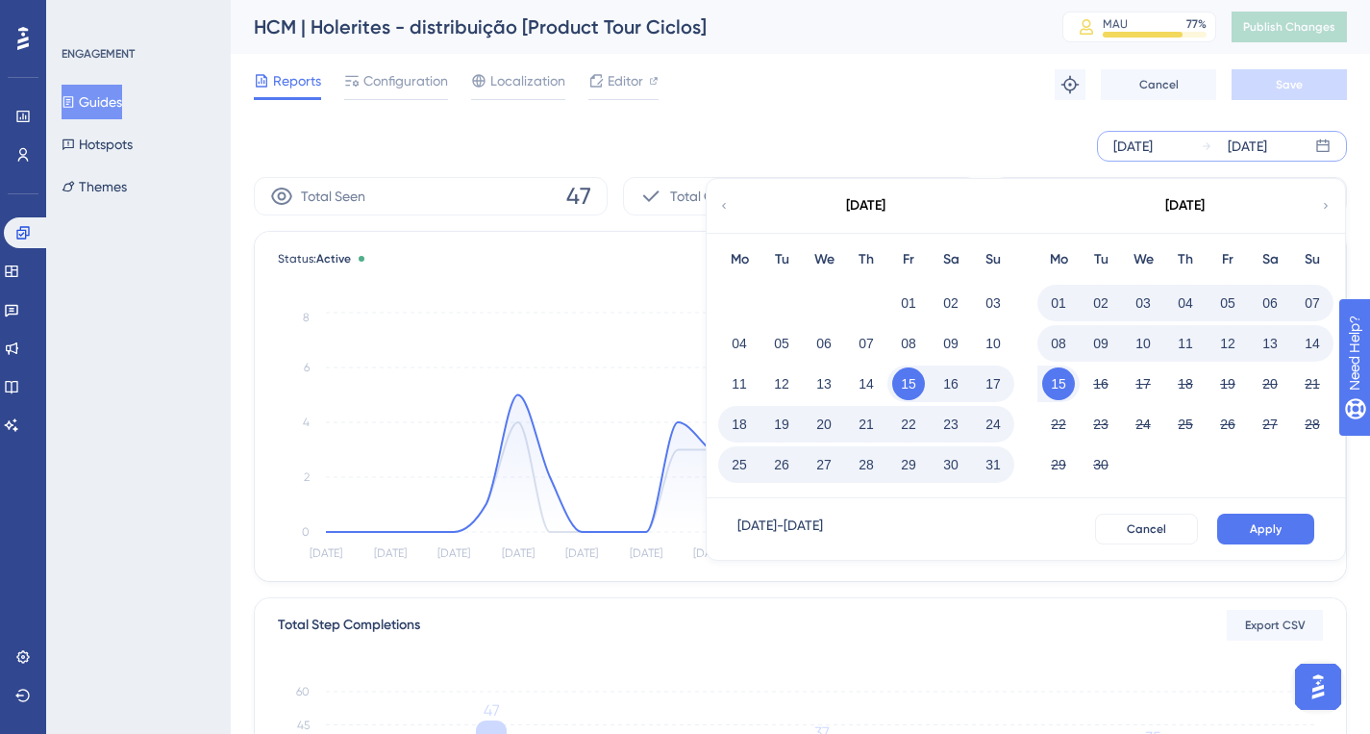
click at [592, 127] on div "[DATE] [DATE] [DATE] Mo Tu We Th Fr Sa Su 01 02 03 04 05 06 07 08 09 10 11 12 1…" at bounding box center [800, 146] width 1093 height 62
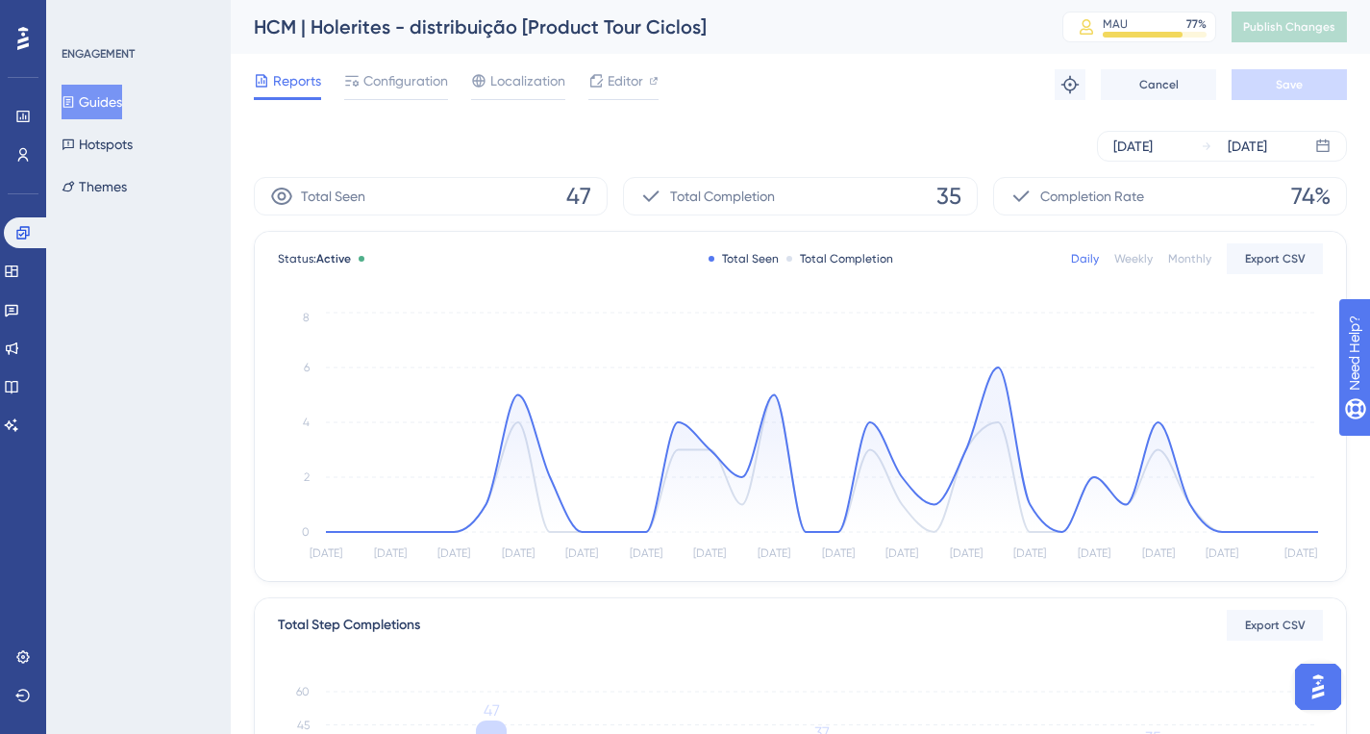
click at [92, 108] on button "Guides" at bounding box center [92, 102] width 61 height 35
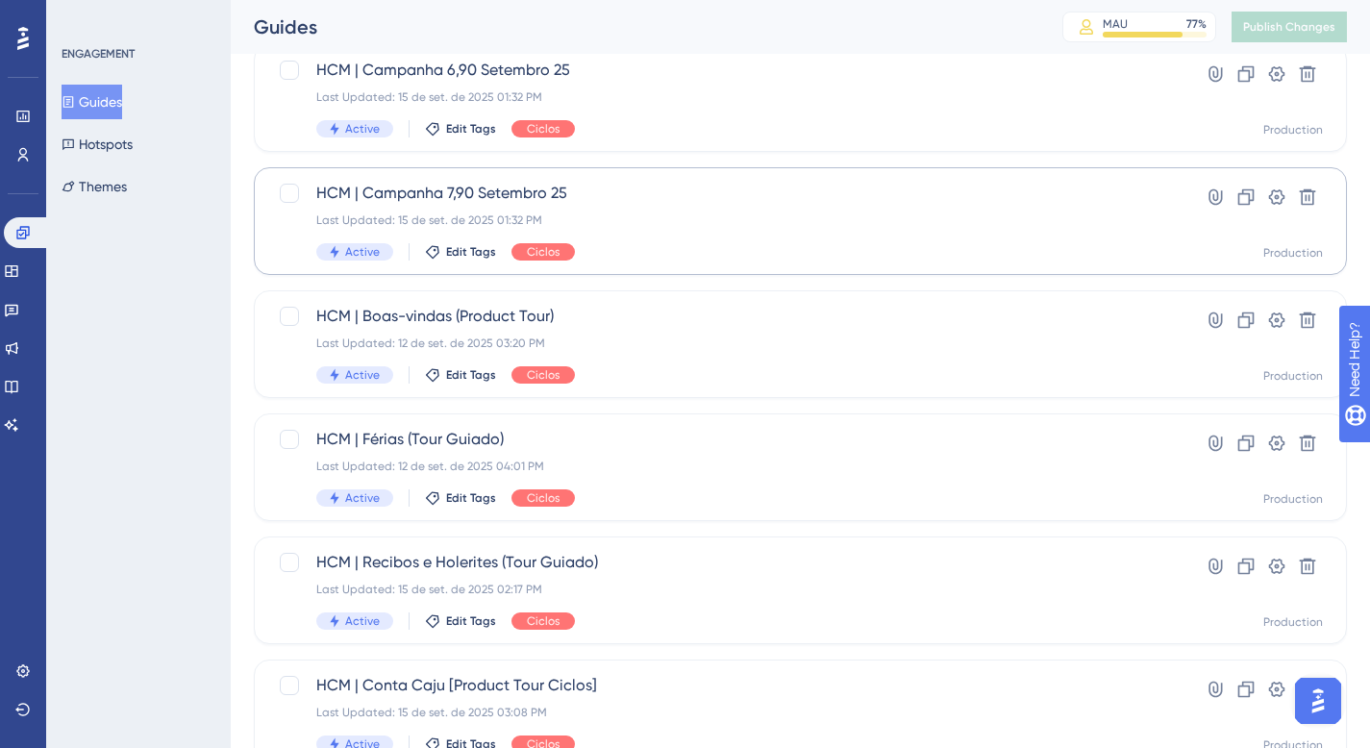
scroll to position [336, 0]
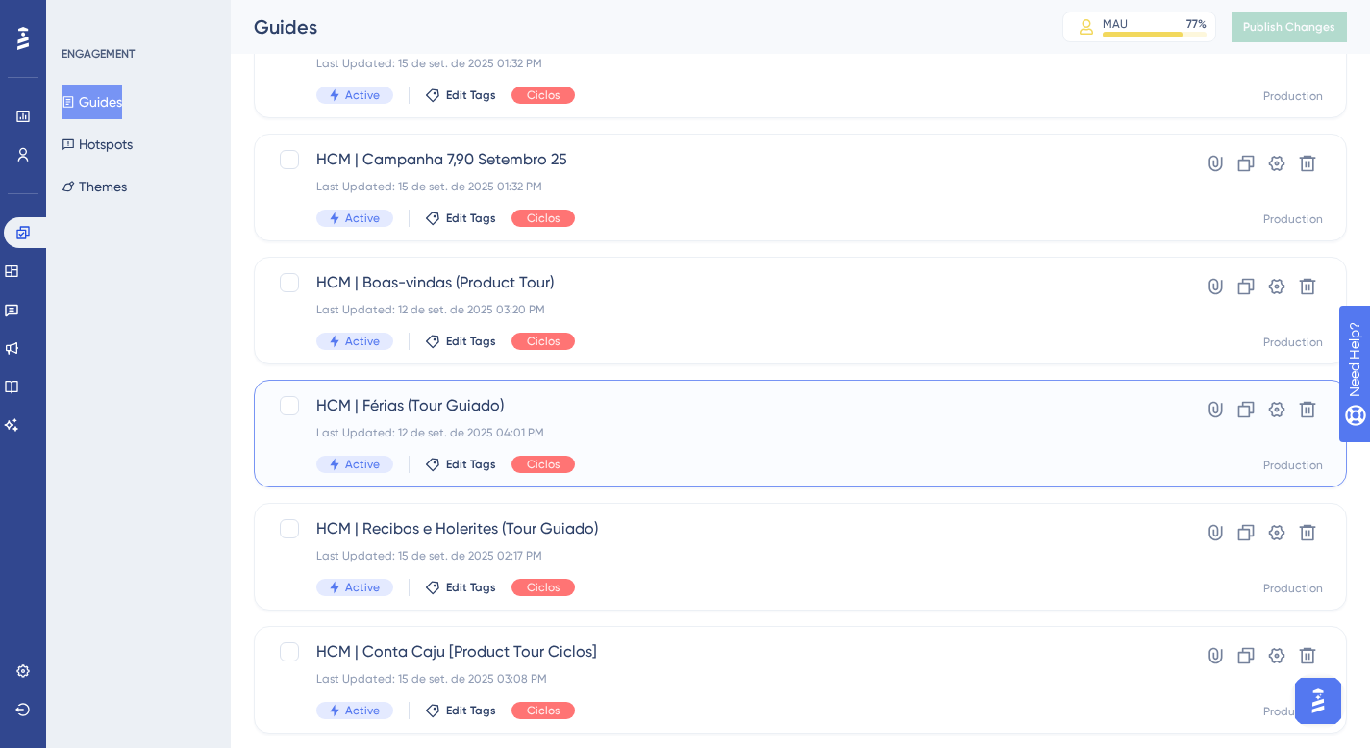
click at [708, 440] on div "HCM | Férias (Tour Guiado) Last Updated: 12 de set. de 2025 04:01 PM Active Edi…" at bounding box center [723, 433] width 815 height 79
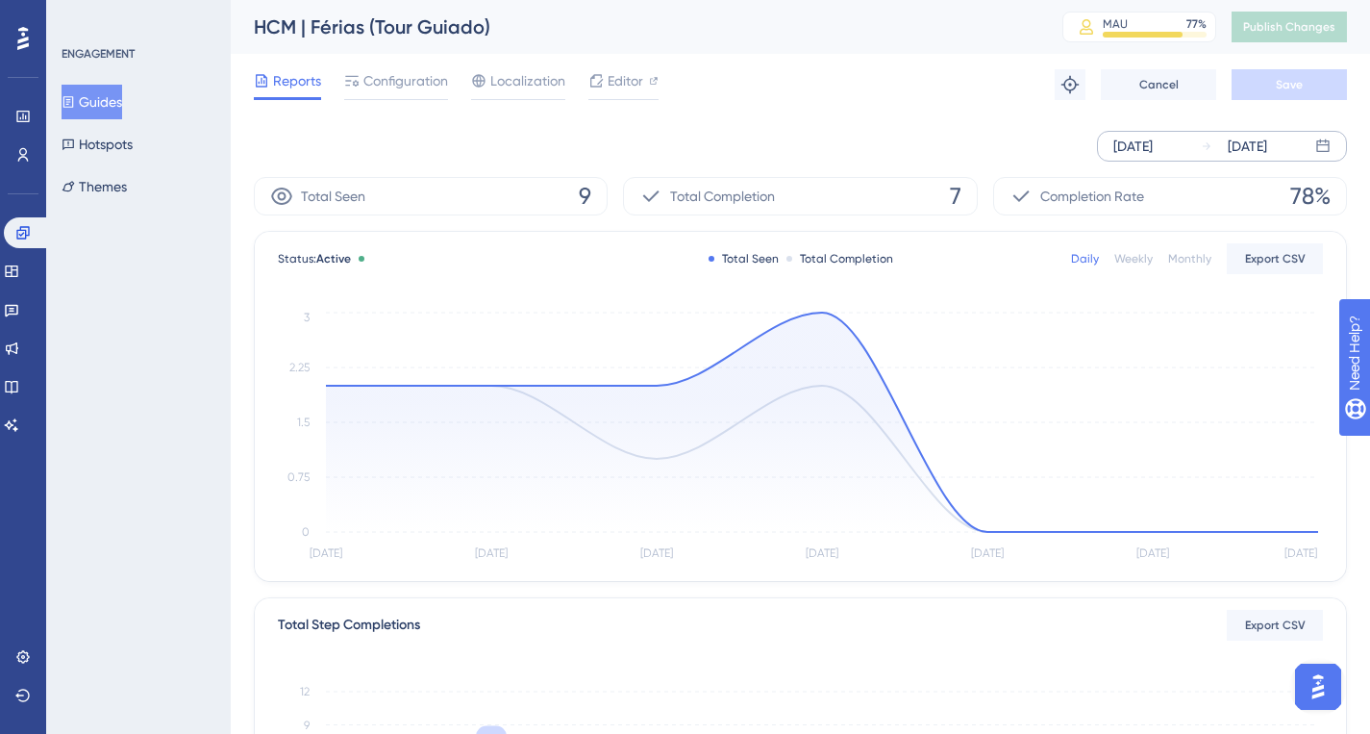
click at [1190, 146] on div "[DATE] [DATE]" at bounding box center [1222, 146] width 250 height 31
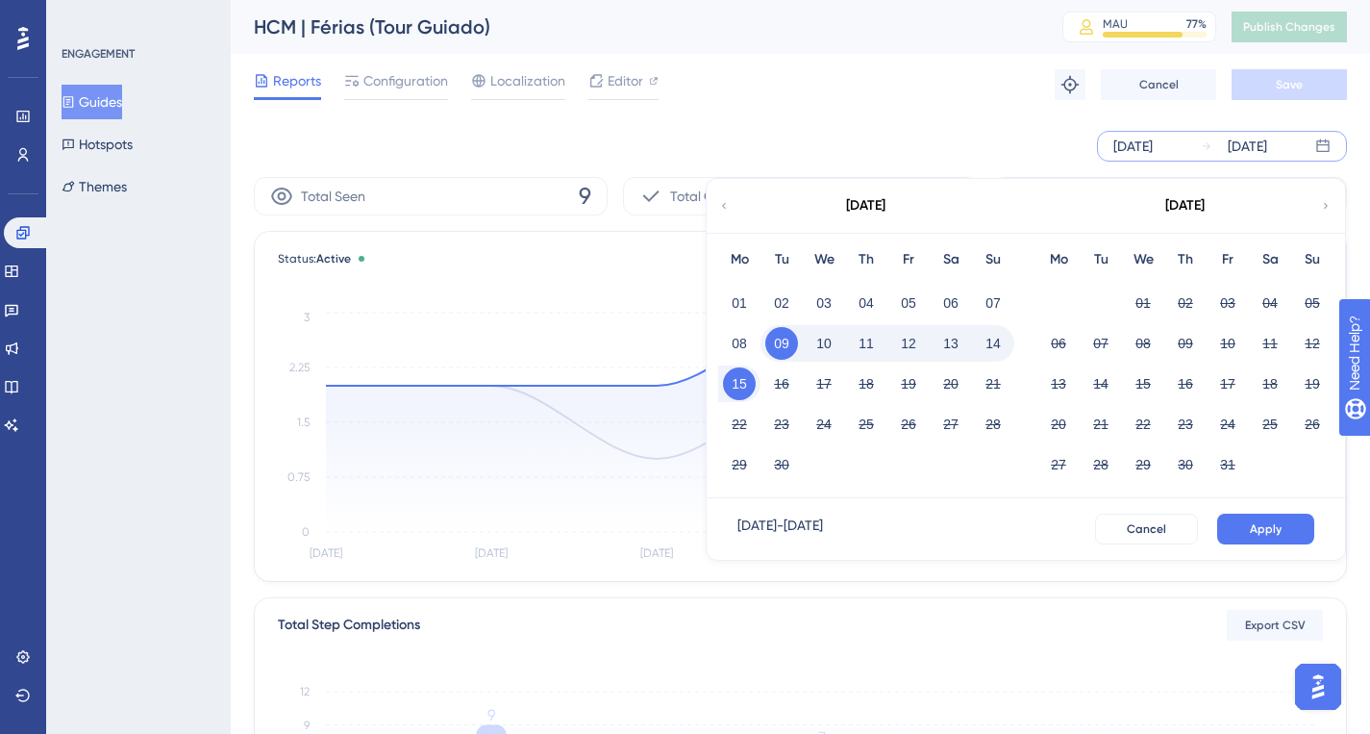
click at [724, 206] on icon at bounding box center [724, 205] width 12 height 17
click at [1232, 383] on button "15" at bounding box center [1228, 383] width 33 height 33
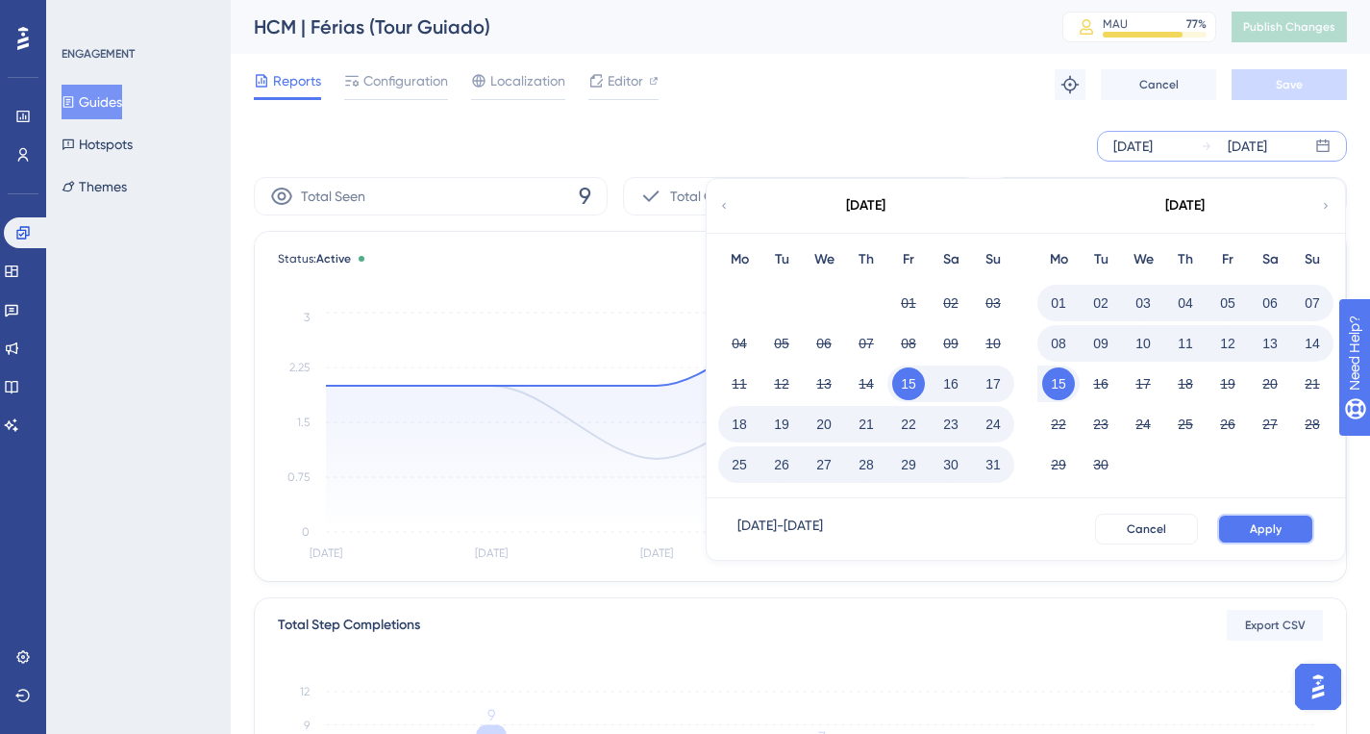
click at [1290, 527] on button "Apply" at bounding box center [1266, 529] width 97 height 31
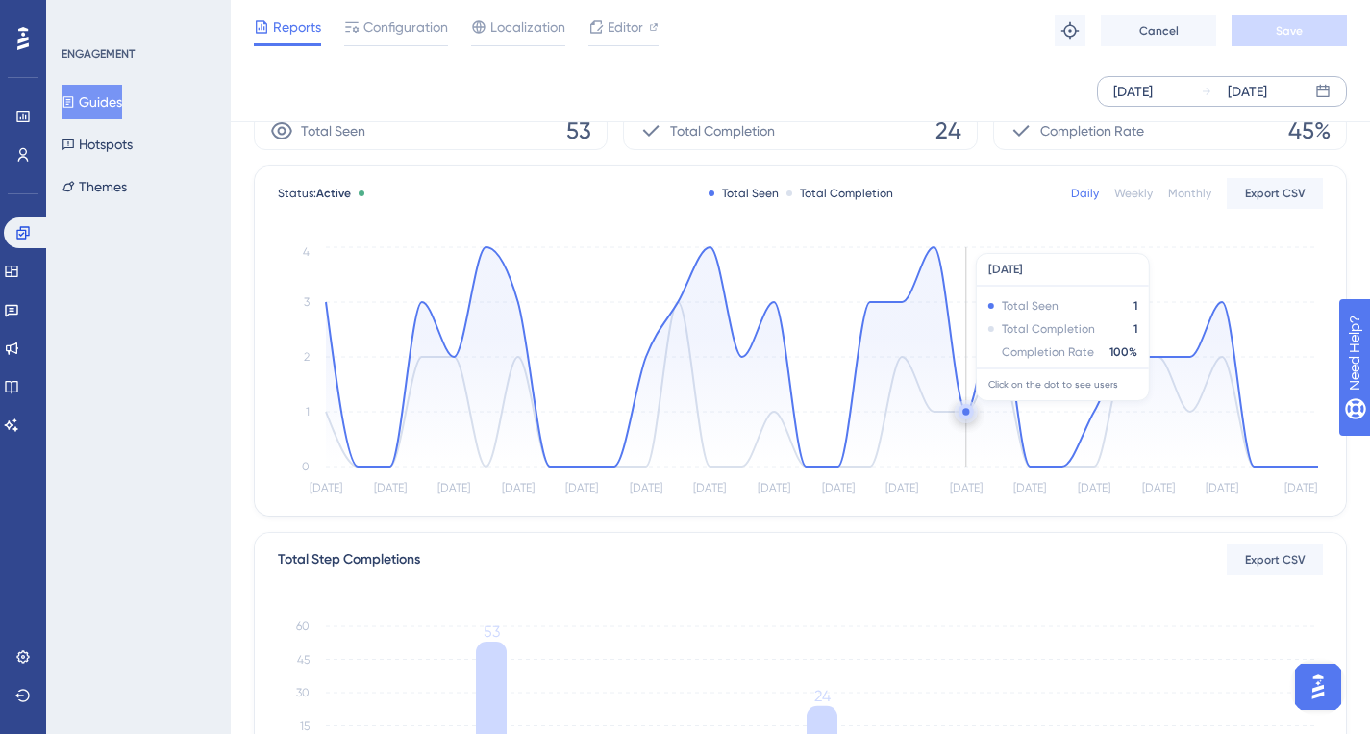
scroll to position [42, 0]
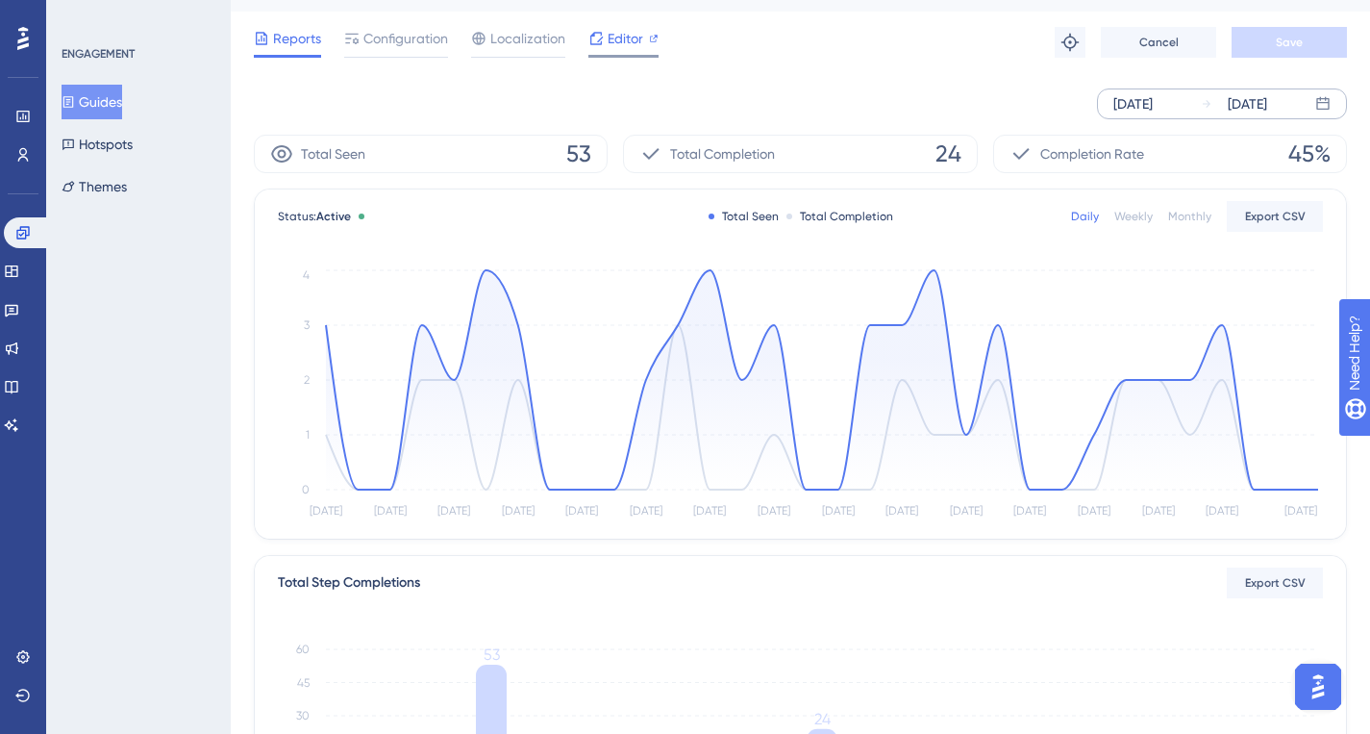
click at [627, 55] on div at bounding box center [624, 56] width 70 height 3
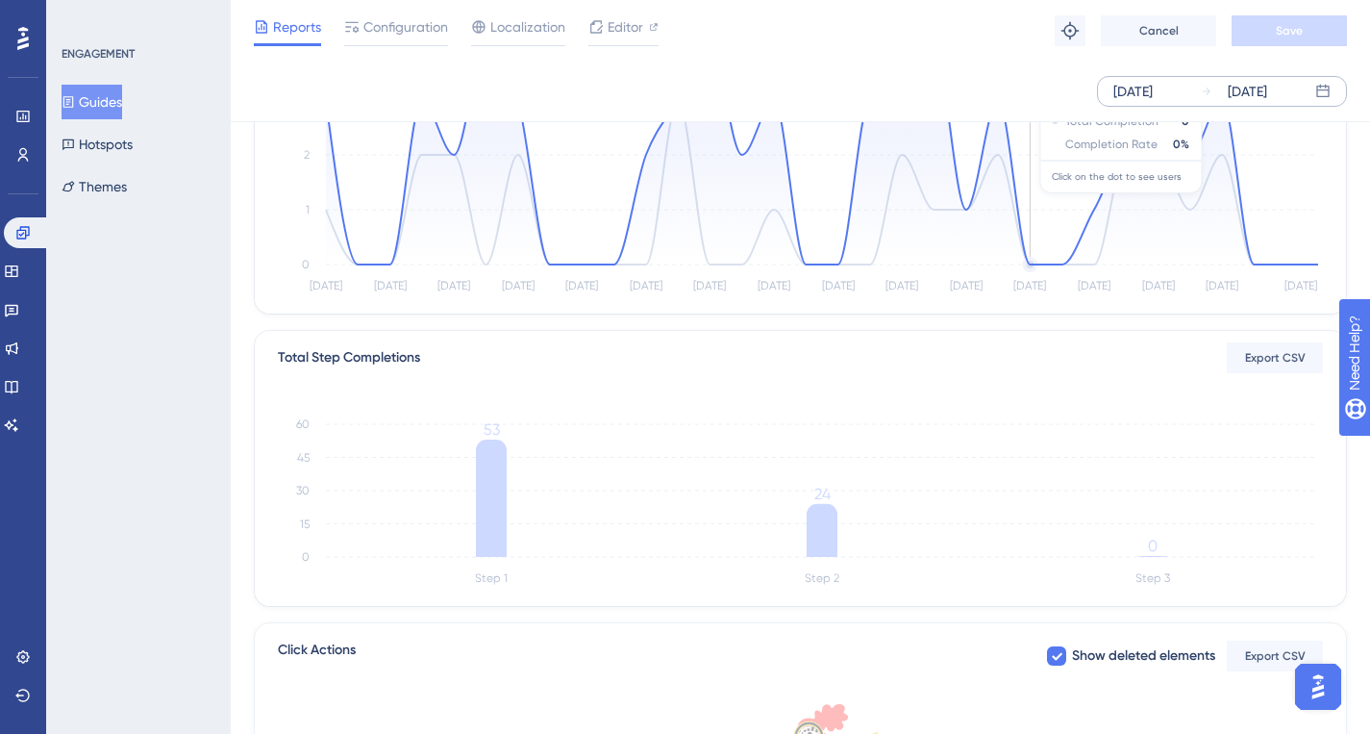
scroll to position [0, 0]
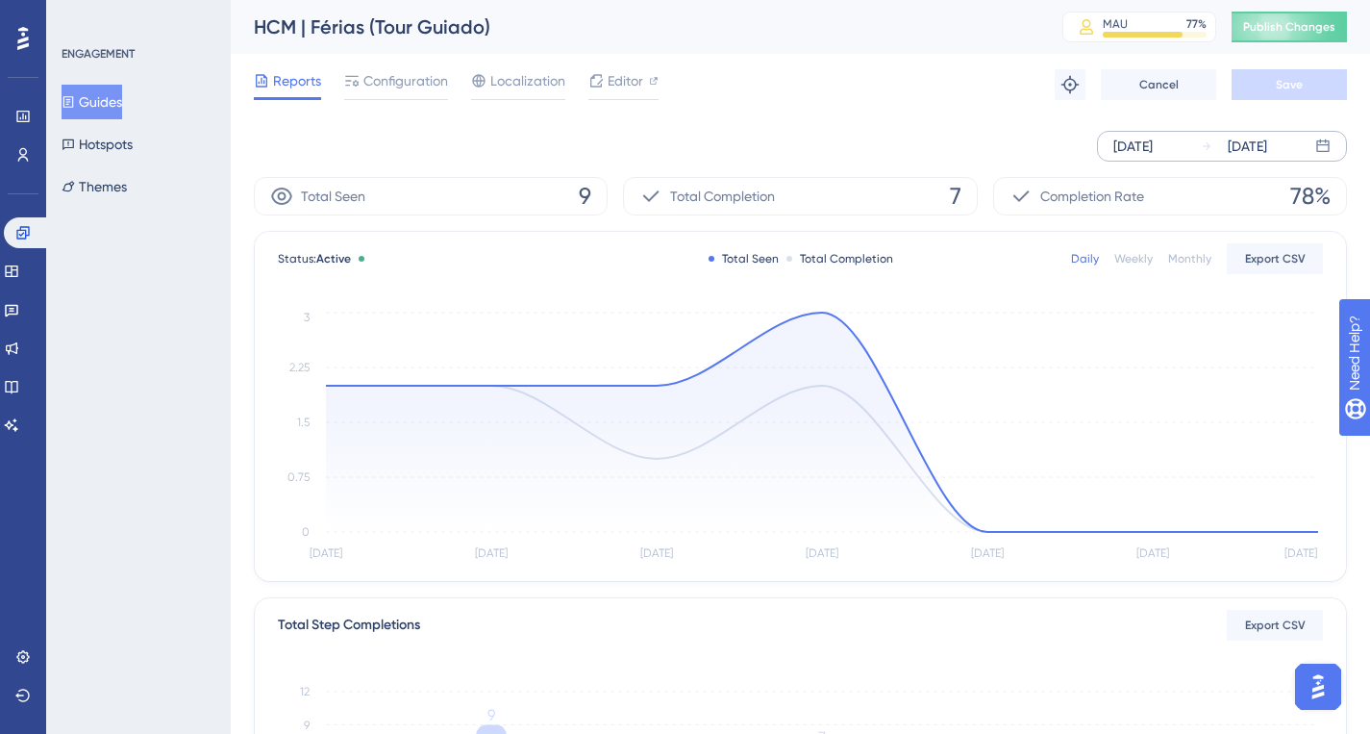
click at [1153, 138] on div "[DATE]" at bounding box center [1133, 146] width 39 height 23
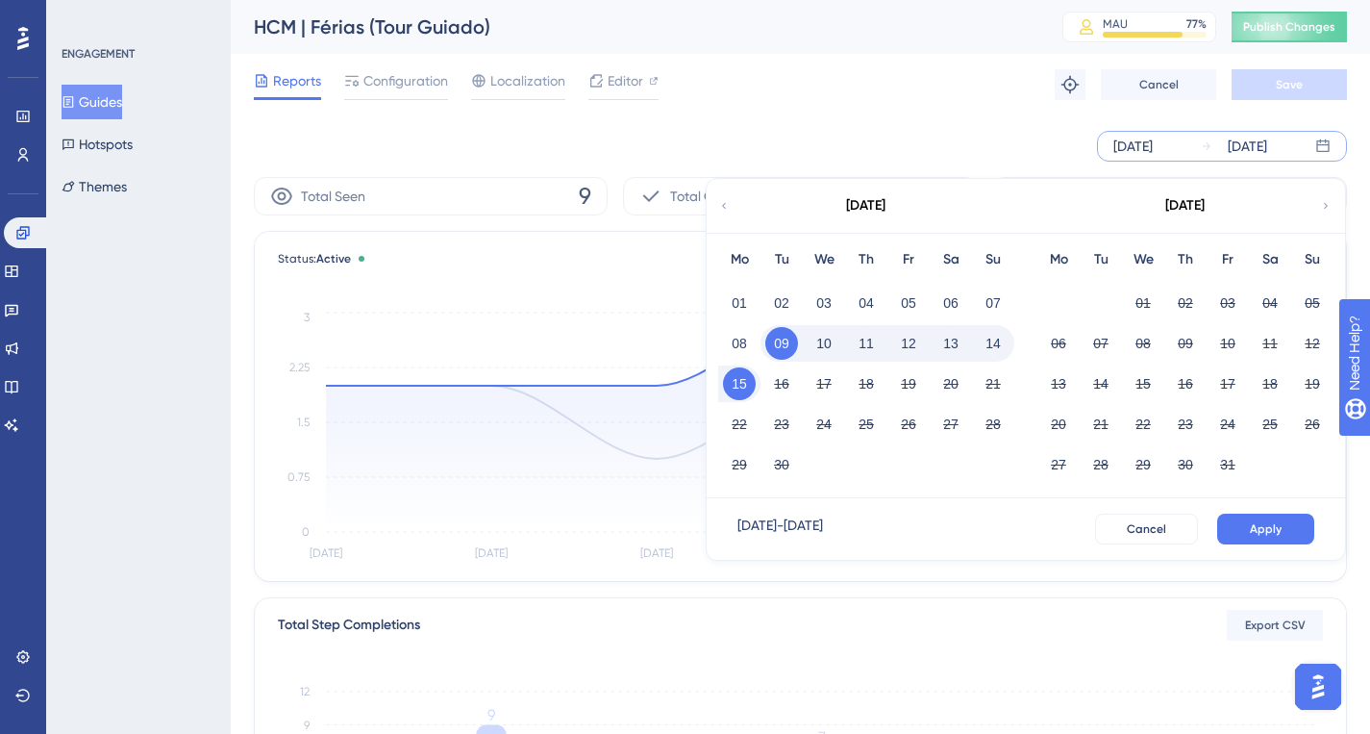
click at [736, 211] on div "[DATE]" at bounding box center [865, 206] width 317 height 54
click at [102, 92] on button "Guides" at bounding box center [92, 102] width 61 height 35
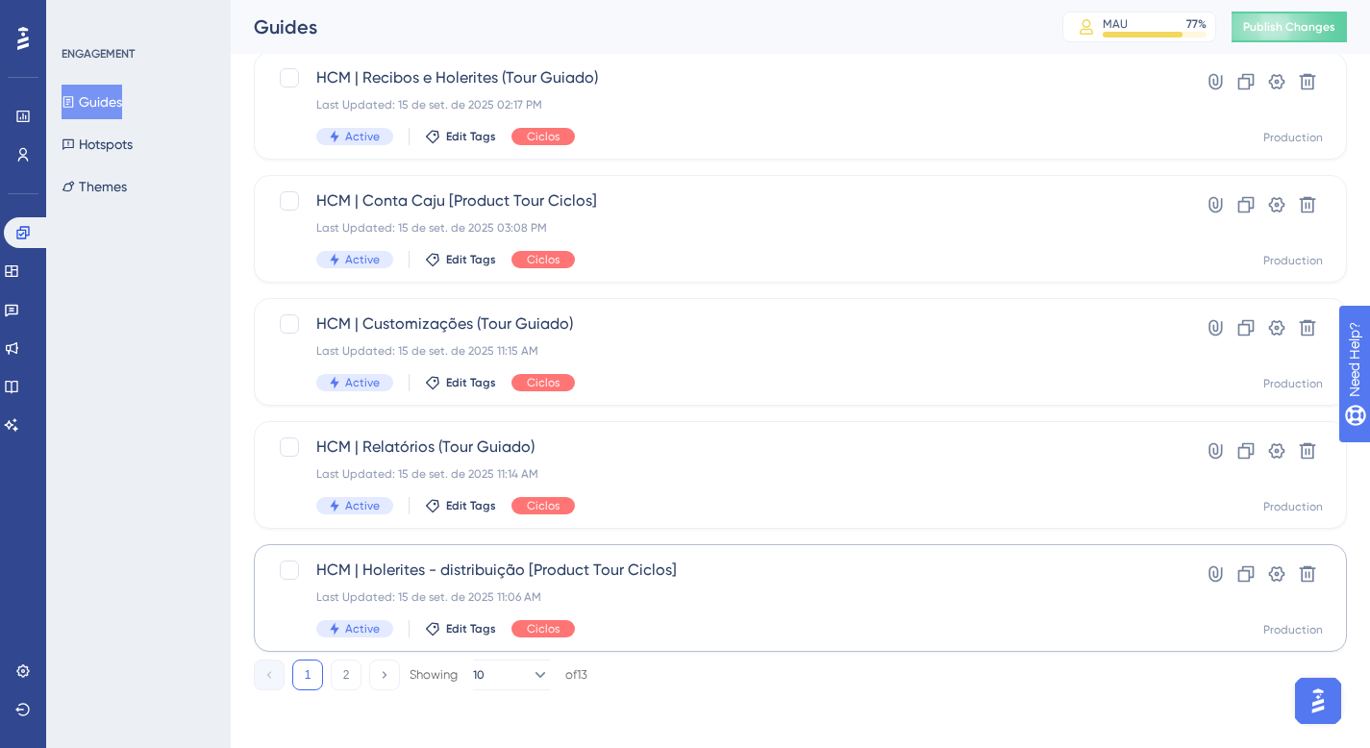
scroll to position [787, 0]
click at [345, 682] on button "2" at bounding box center [346, 675] width 31 height 31
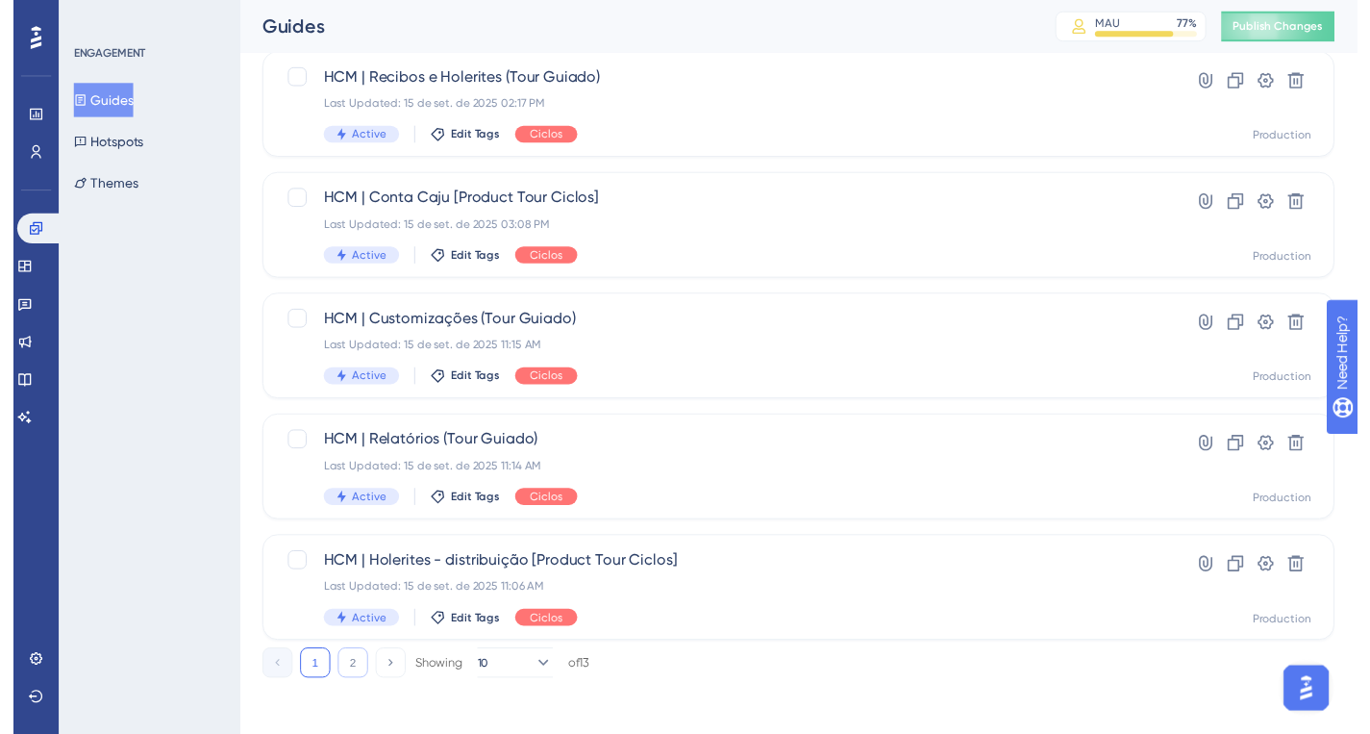
scroll to position [0, 0]
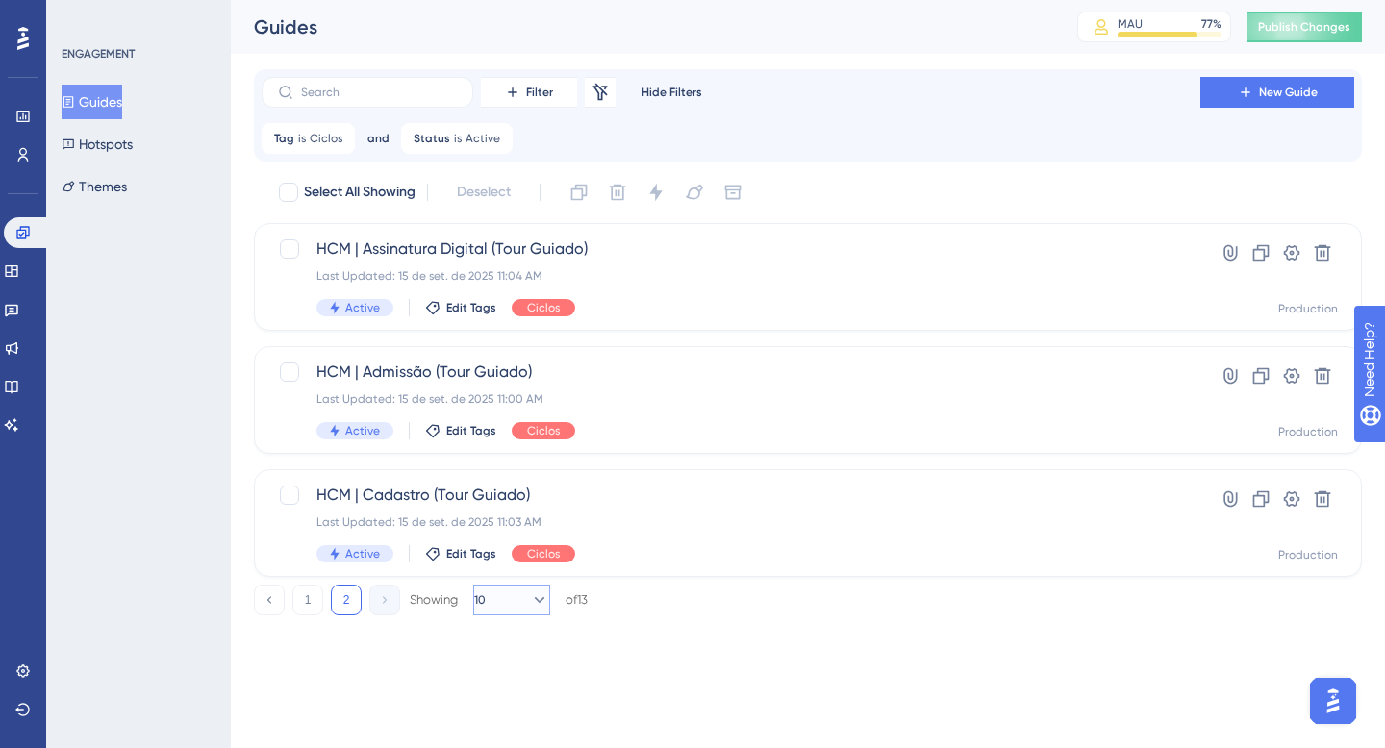
click at [512, 604] on button "10" at bounding box center [511, 600] width 77 height 31
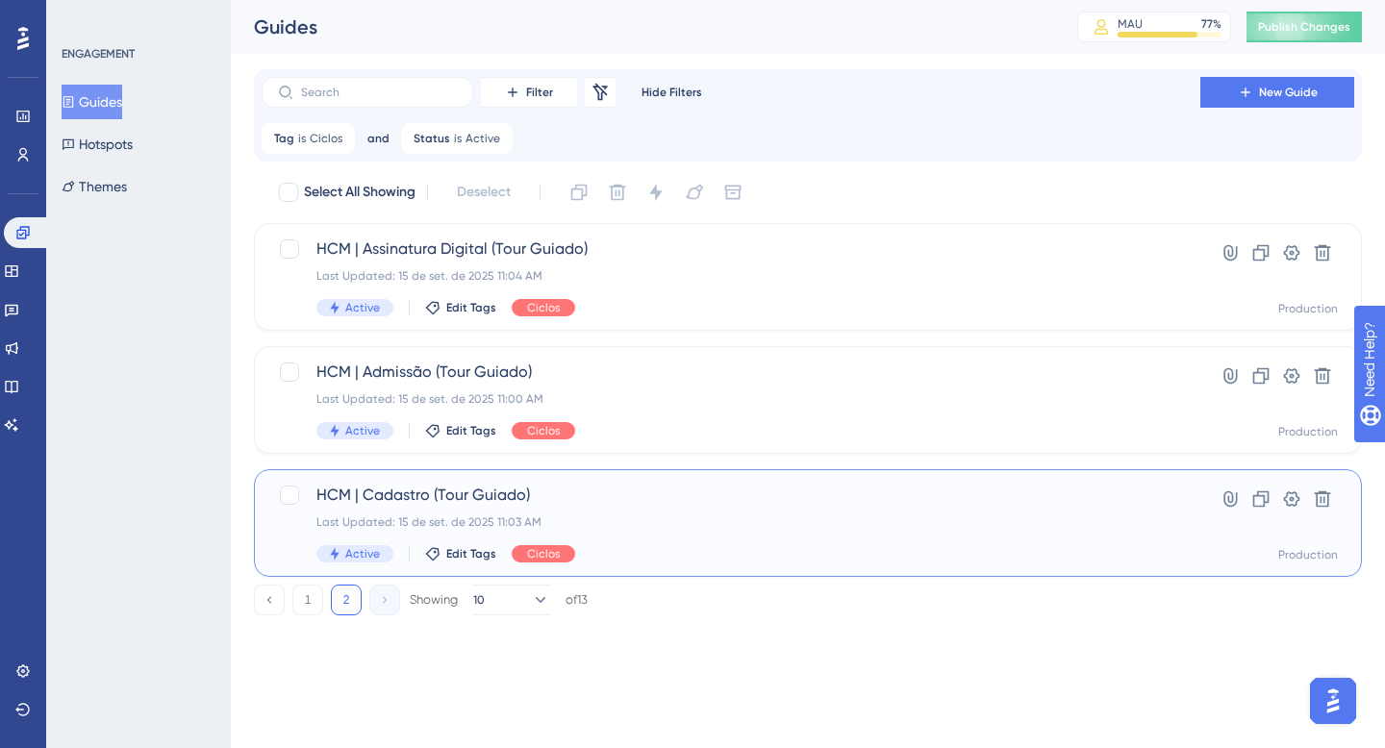
click at [674, 513] on div "HCM | Cadastro (Tour Guiado) Last Updated: 15 de set. de 2025 11:03 AM Active E…" at bounding box center [730, 523] width 829 height 79
